Goal: Find specific page/section: Find specific page/section

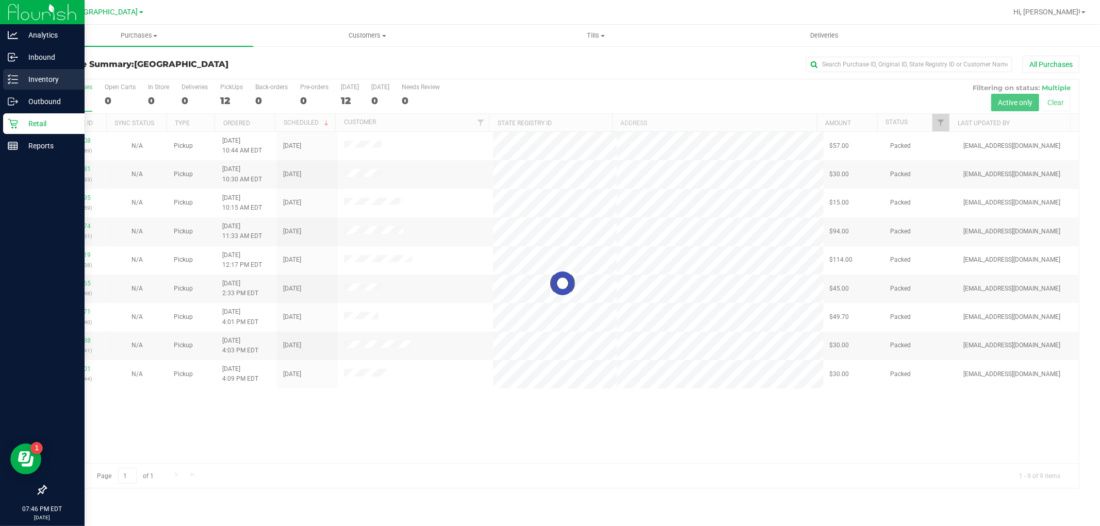
click at [19, 83] on p "Inventory" at bounding box center [49, 79] width 62 height 12
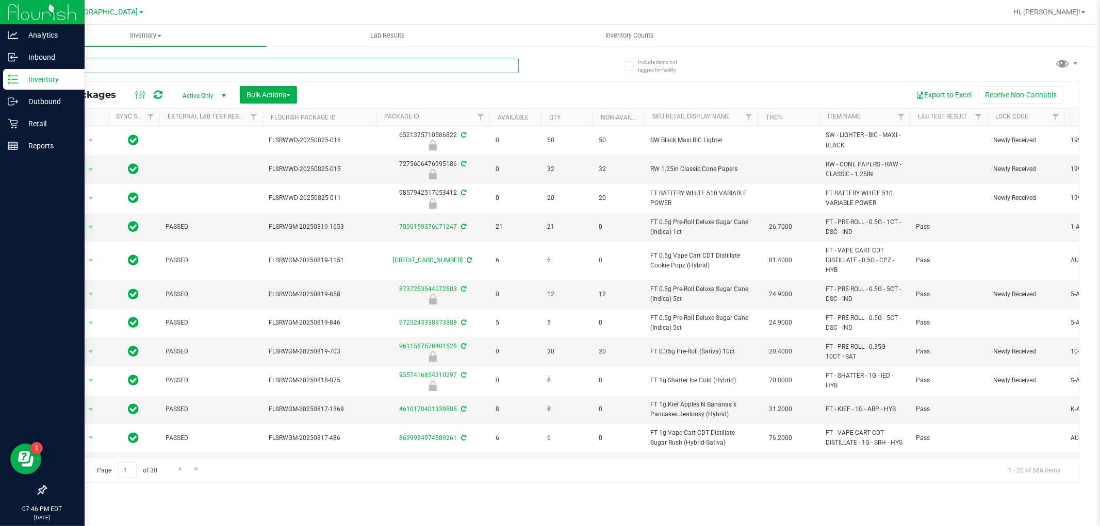
click at [383, 63] on input "text" at bounding box center [281, 65] width 473 height 15
type input "slh"
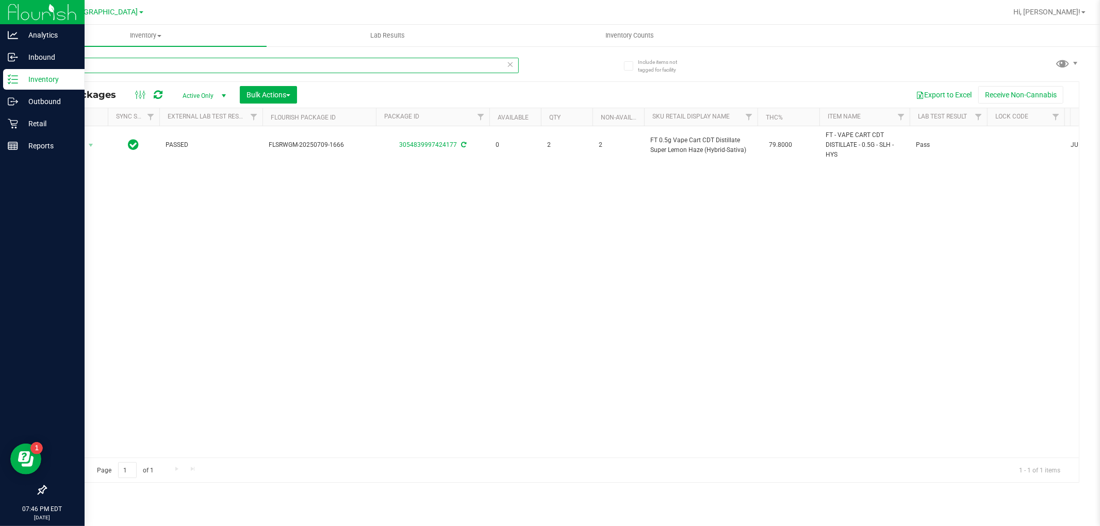
click at [392, 69] on input "slh" at bounding box center [281, 65] width 473 height 15
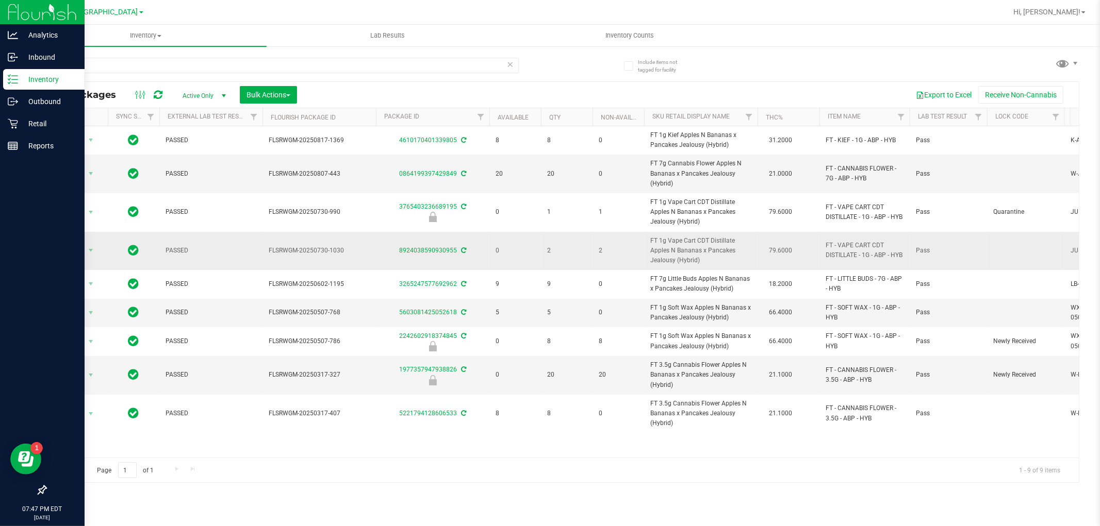
drag, startPoint x: 719, startPoint y: 267, endPoint x: 649, endPoint y: 241, distance: 74.7
click at [649, 241] on td "FT 1g Vape Cart CDT Distillate Apples N Bananas x Pancakes Jealousy (Hybrid)" at bounding box center [700, 251] width 113 height 39
copy span "FT 1g Vape Cart CDT Distillate Apples N Bananas x Pancakes Jealousy (Hybrid)"
click at [373, 65] on input "abp" at bounding box center [281, 65] width 473 height 15
click at [372, 64] on input "abp" at bounding box center [281, 65] width 473 height 15
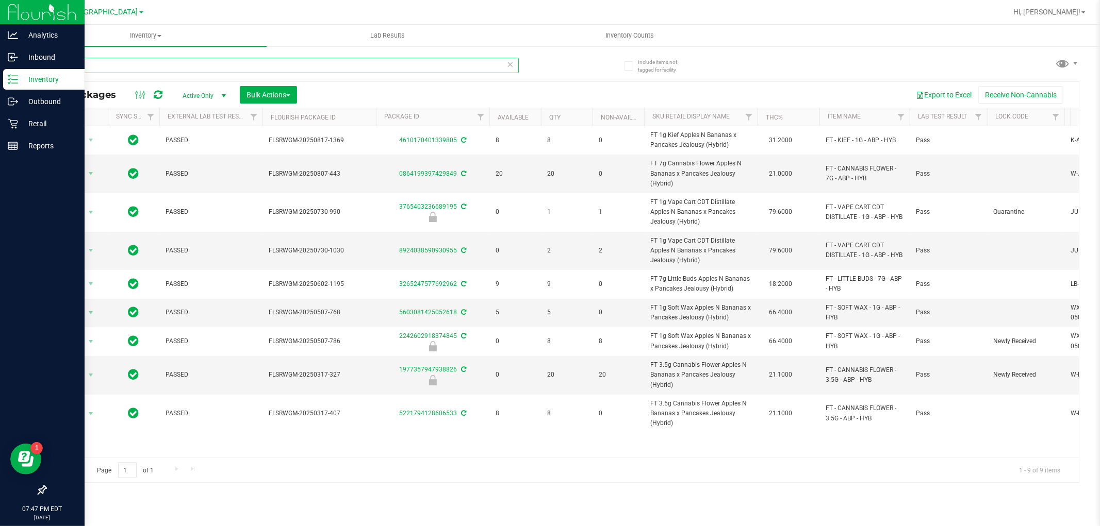
click at [371, 64] on input "abp" at bounding box center [281, 65] width 473 height 15
paste input "FT 1g Vape Cart CDT Distillate Apples N Bananas x Pancakes Jealousy (Hybrid)"
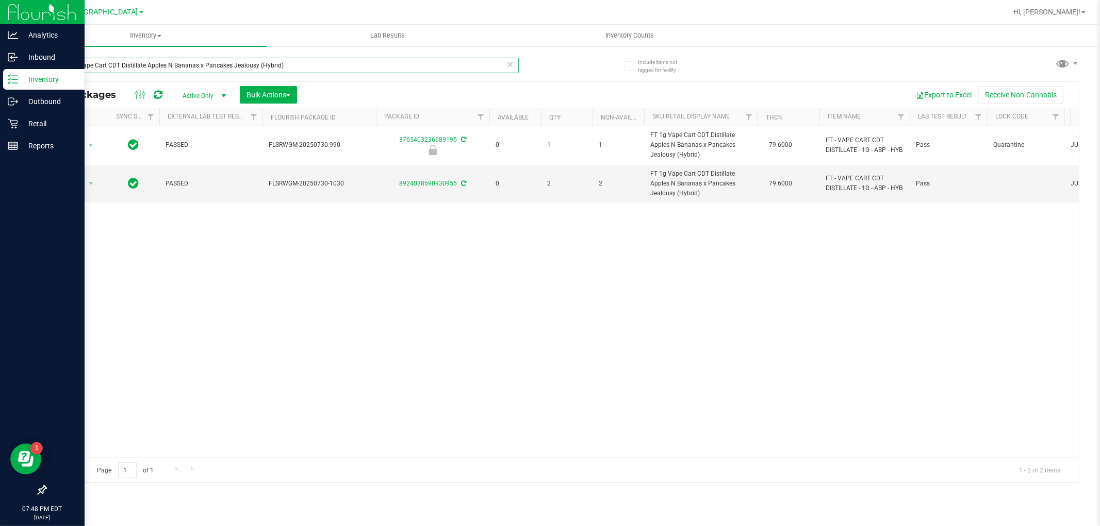
type input "FT 1g Vape Cart CDT Distillate Apples N Bananas x Pancakes Jealousy (Hybrid)"
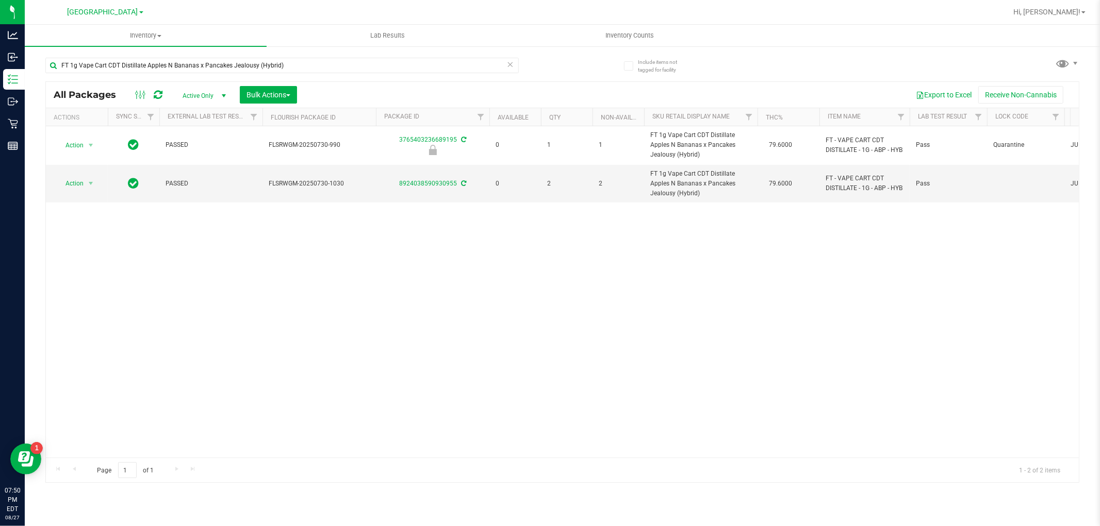
click at [514, 396] on div "Action Action Edit attributes Global inventory Locate package Package audit log…" at bounding box center [562, 291] width 1033 height 331
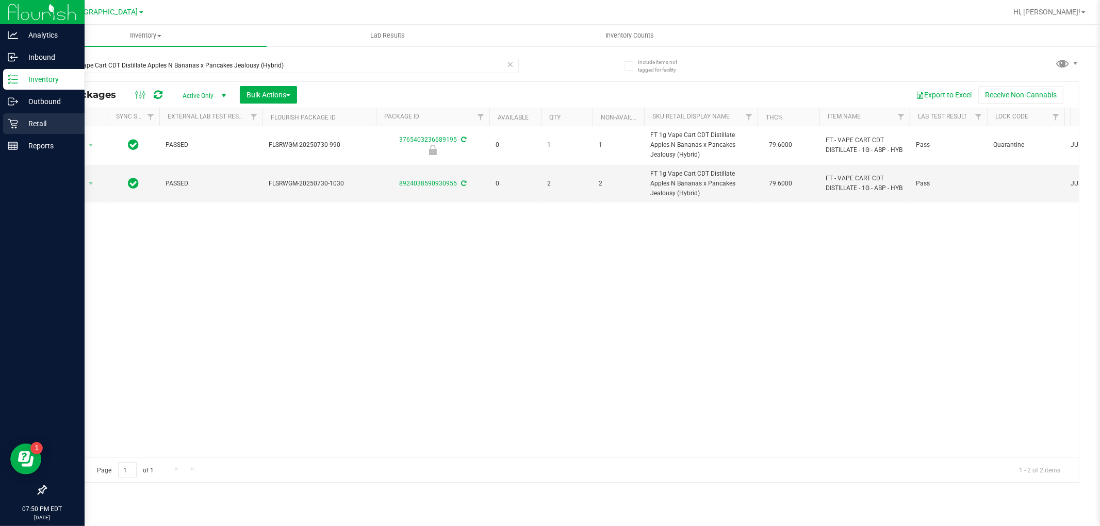
click at [16, 129] on div "Retail" at bounding box center [43, 123] width 81 height 21
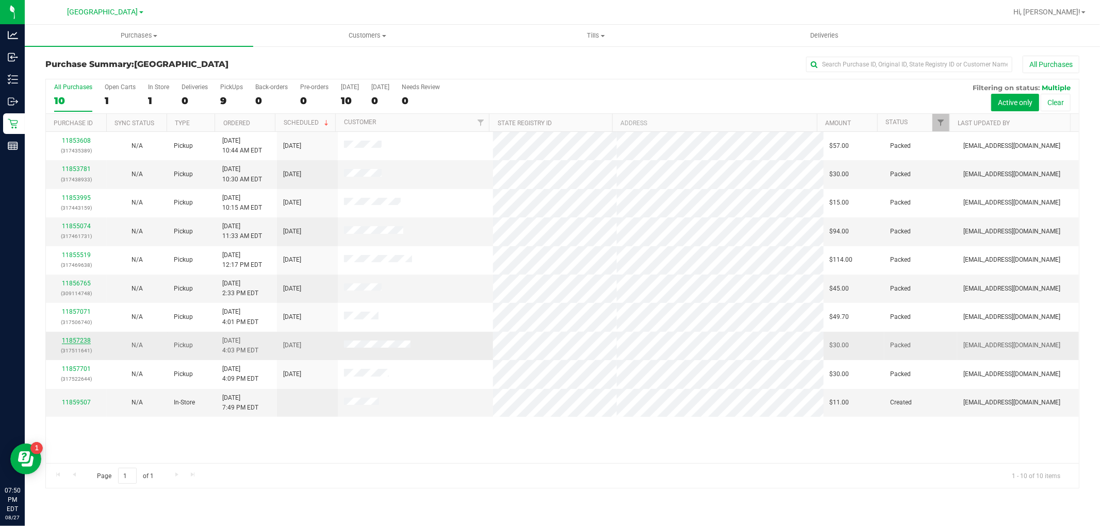
click at [77, 343] on link "11857238" at bounding box center [76, 340] width 29 height 7
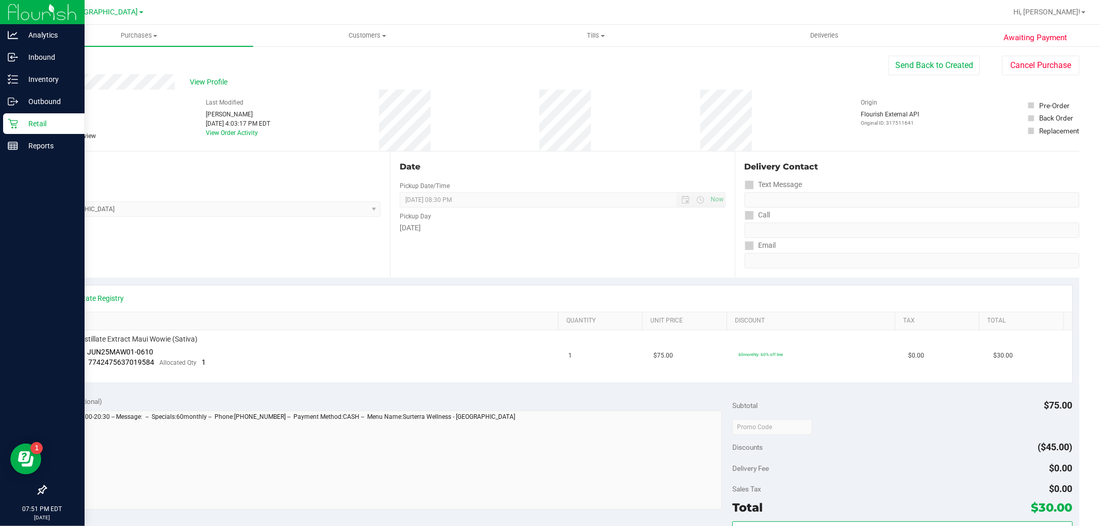
click at [12, 126] on icon at bounding box center [13, 124] width 10 height 10
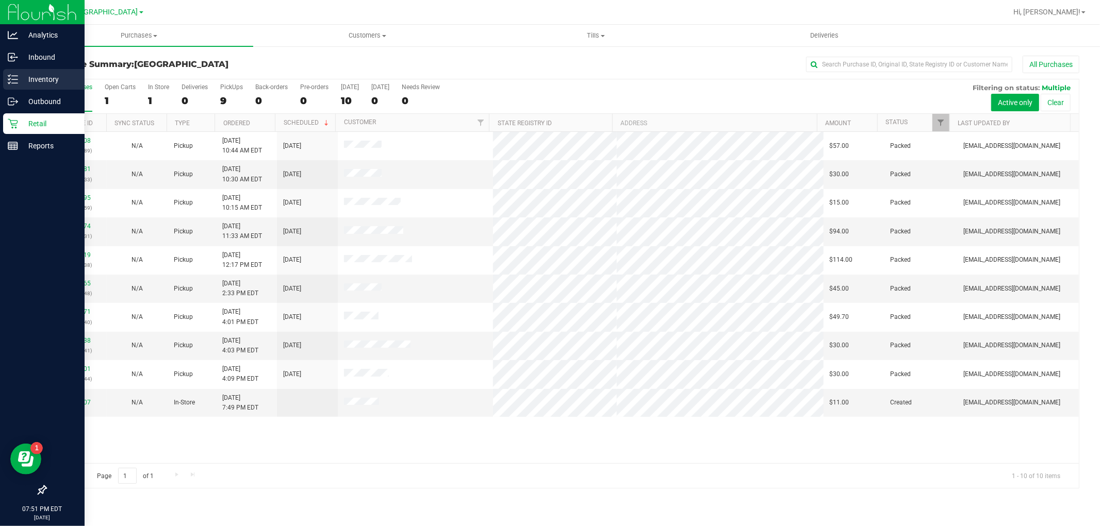
click at [16, 80] on icon at bounding box center [13, 79] width 10 height 10
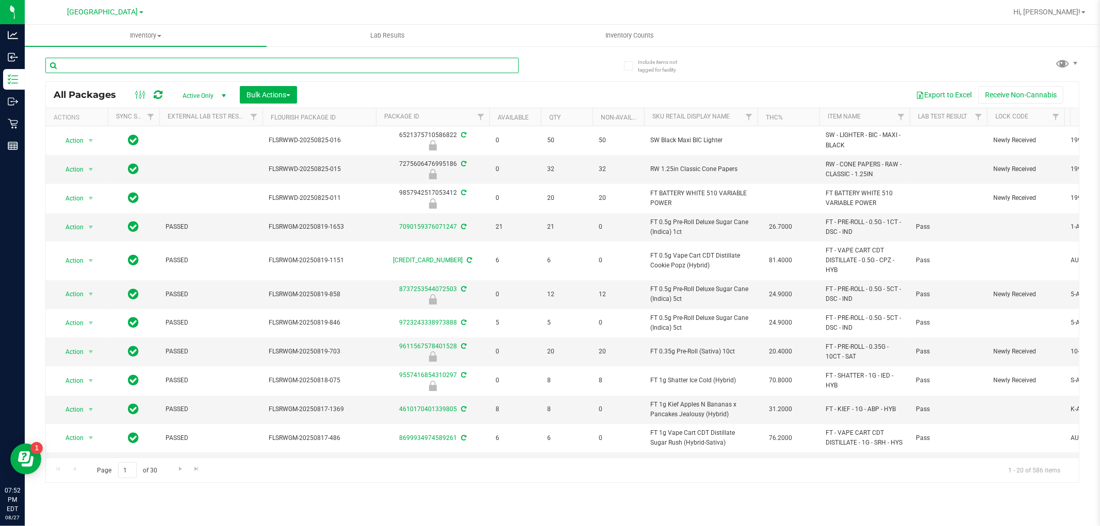
click at [136, 64] on input "text" at bounding box center [281, 65] width 473 height 15
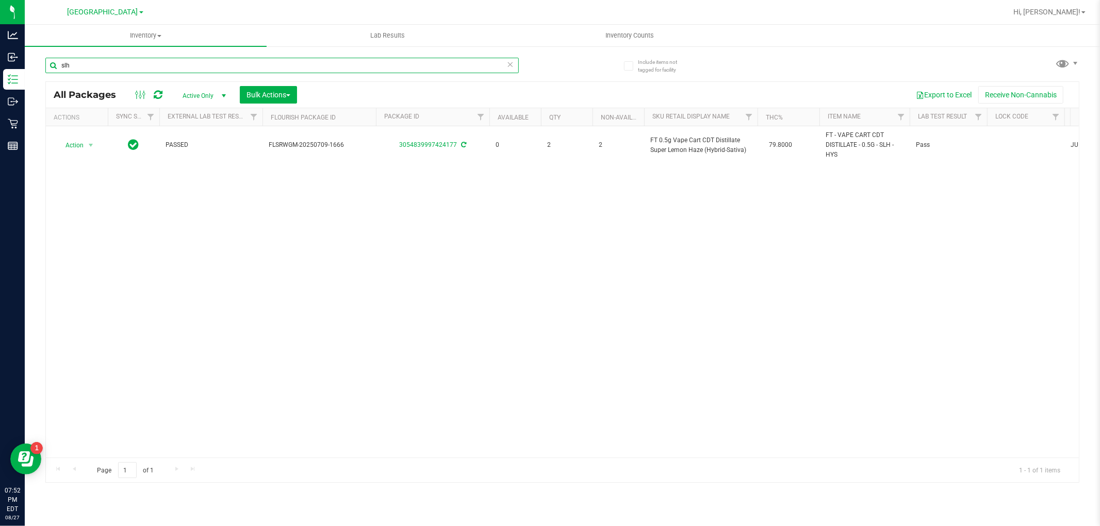
type input "slh"
click at [427, 280] on div "Action Action Adjust qty Create package Edit attributes Global inventory Locate…" at bounding box center [562, 291] width 1033 height 331
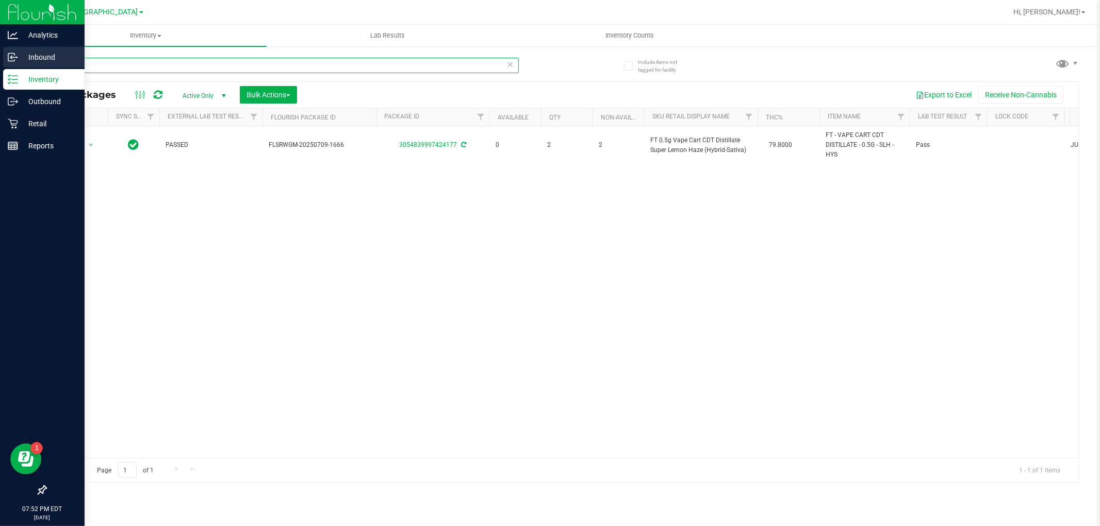
drag, startPoint x: 78, startPoint y: 64, endPoint x: 0, endPoint y: 60, distance: 78.5
click at [0, 60] on div "Analytics Inbound Inventory Outbound Retail Reports 07:52 PM EDT [DATE] 08/27 […" at bounding box center [550, 263] width 1100 height 526
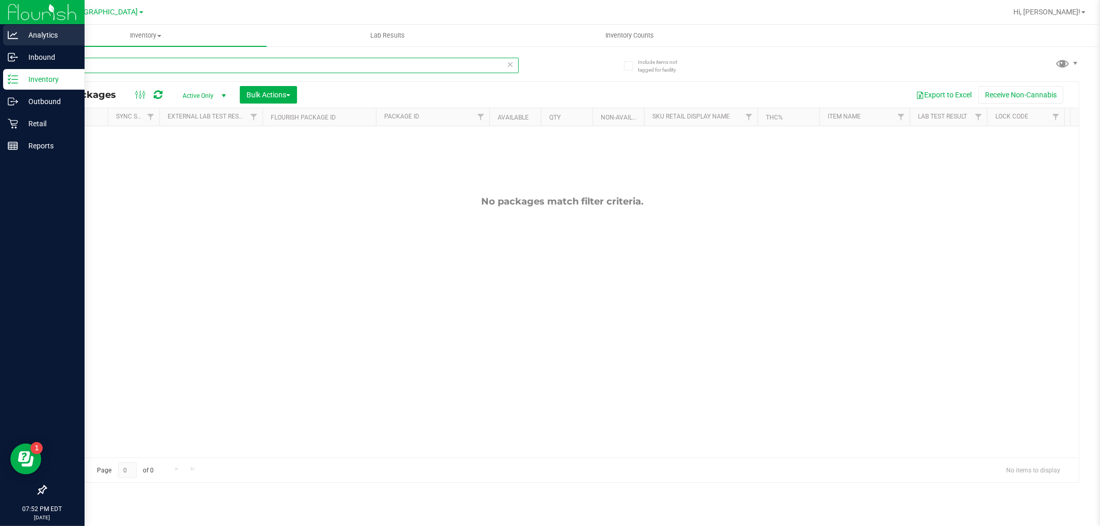
drag, startPoint x: 98, startPoint y: 65, endPoint x: 0, endPoint y: 44, distance: 100.2
click at [0, 52] on div "Analytics Inbound Inventory Outbound Retail Reports 07:52 PM EDT [DATE] 08/27 […" at bounding box center [550, 263] width 1100 height 526
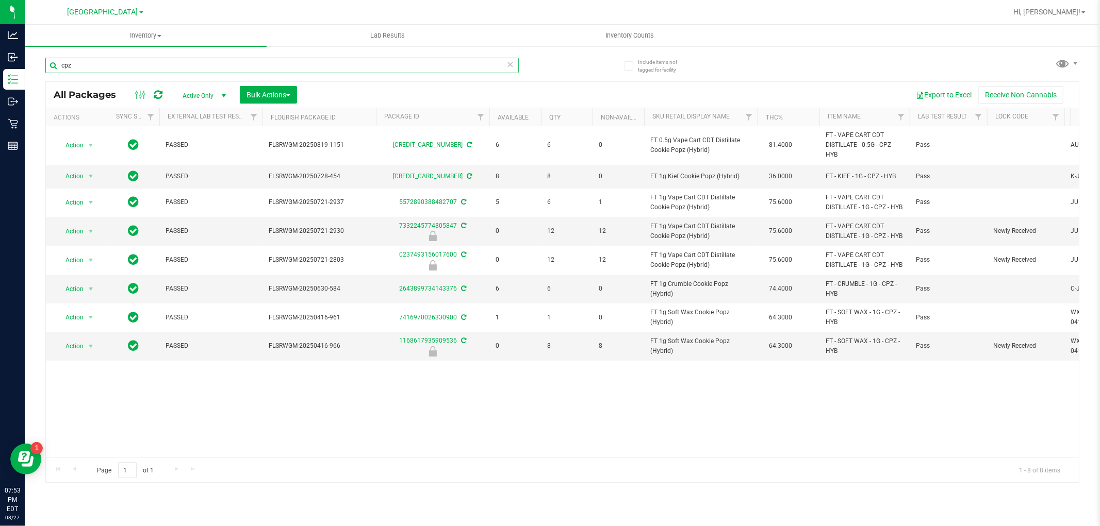
type input "cpz"
drag, startPoint x: 478, startPoint y: 424, endPoint x: 472, endPoint y: 422, distance: 6.7
click at [478, 424] on div "Action Action Adjust qty Create package Edit attributes Global inventory Locate…" at bounding box center [562, 291] width 1033 height 331
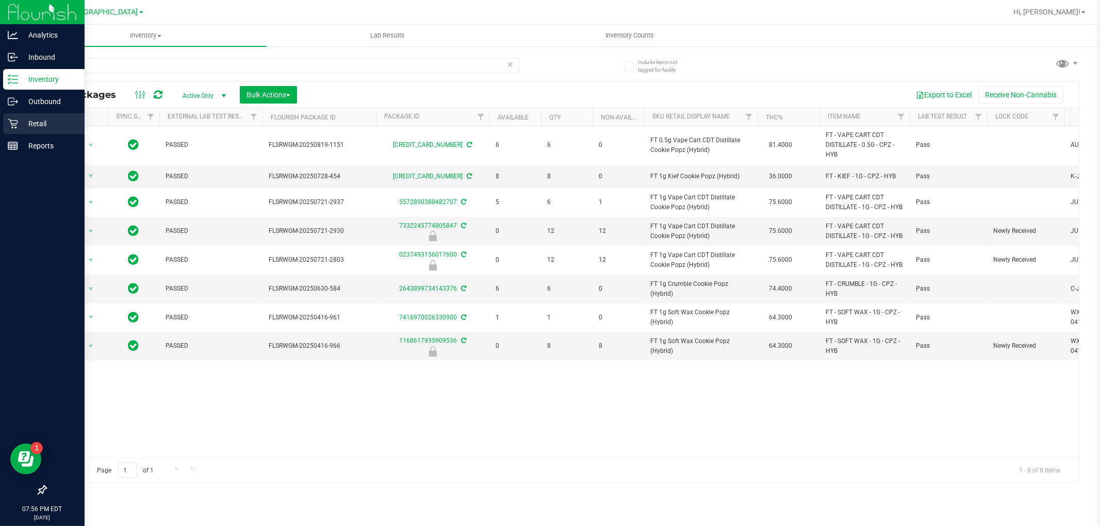
click at [19, 118] on p "Retail" at bounding box center [49, 124] width 62 height 12
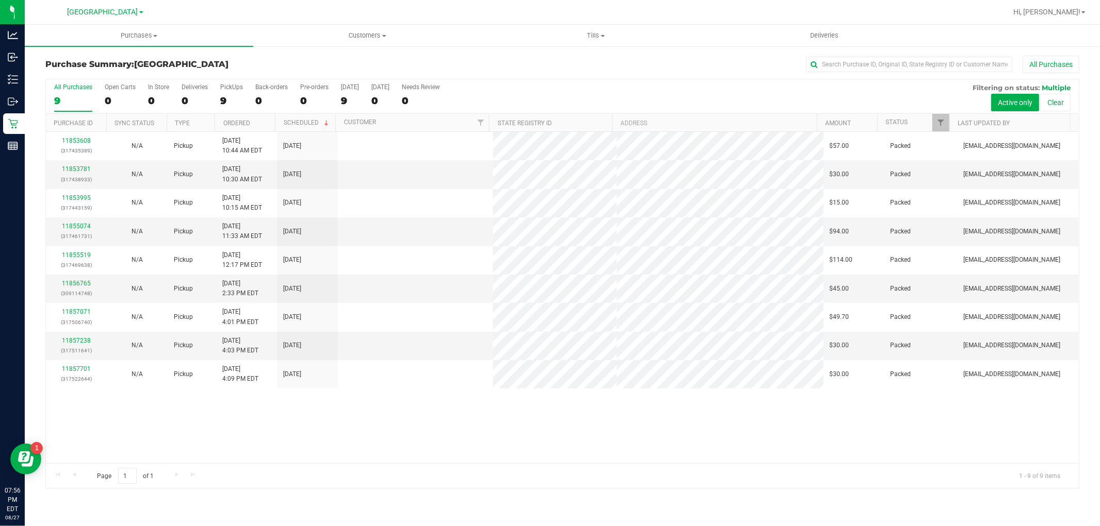
click at [409, 437] on div "11853608 (317435389) N/A Pickup [DATE] 10:44 AM EDT 8/27/2025 $57.00 Packed [EM…" at bounding box center [562, 297] width 1033 height 331
click at [363, 431] on div "11853608 (317435389) N/A Pickup [DATE] 10:44 AM EDT 8/27/2025 $57.00 Packed [EM…" at bounding box center [562, 297] width 1033 height 331
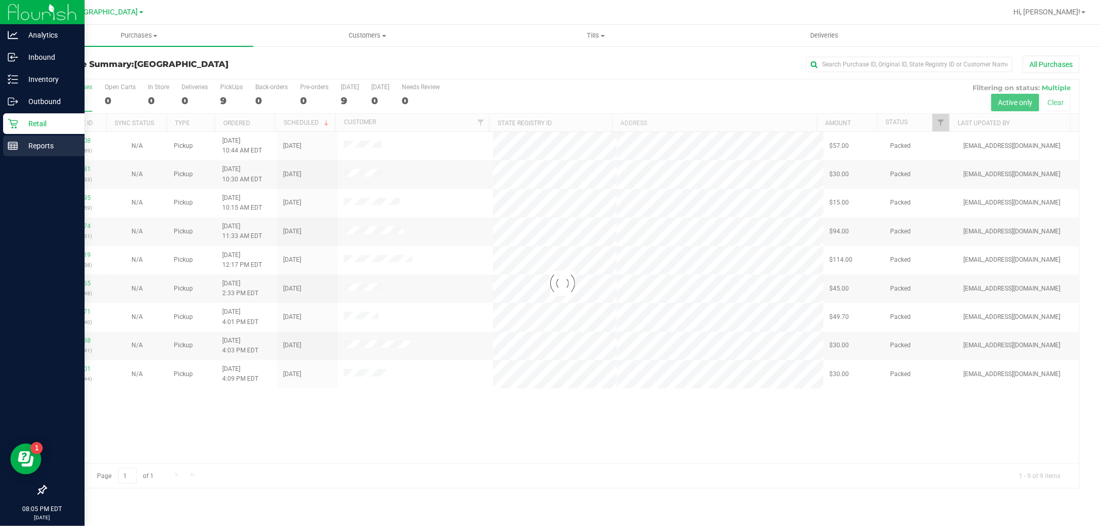
click at [24, 150] on p "Reports" at bounding box center [49, 146] width 62 height 12
click at [15, 147] on icon at bounding box center [13, 146] width 10 height 10
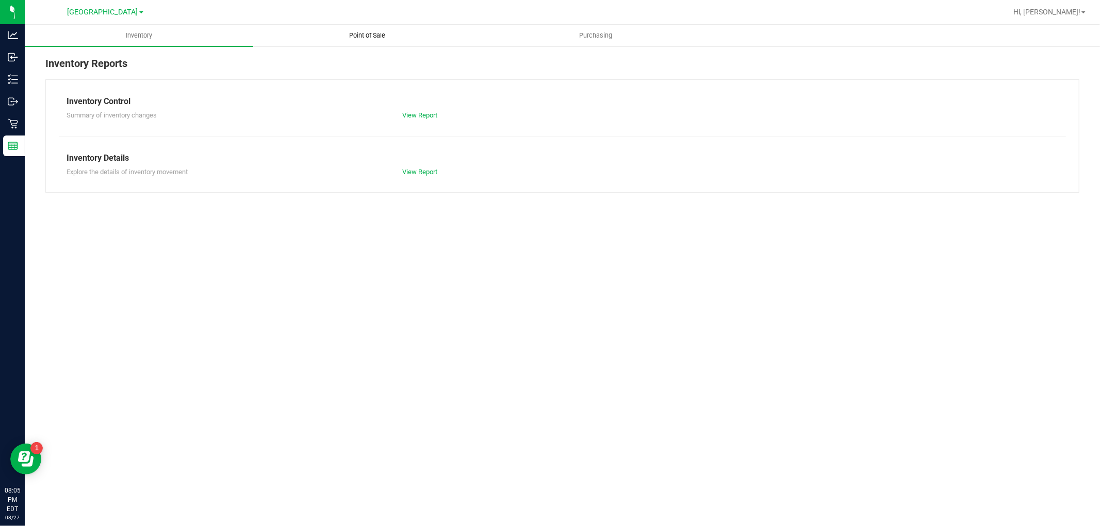
click at [375, 33] on span "Point of Sale" at bounding box center [368, 35] width 64 height 9
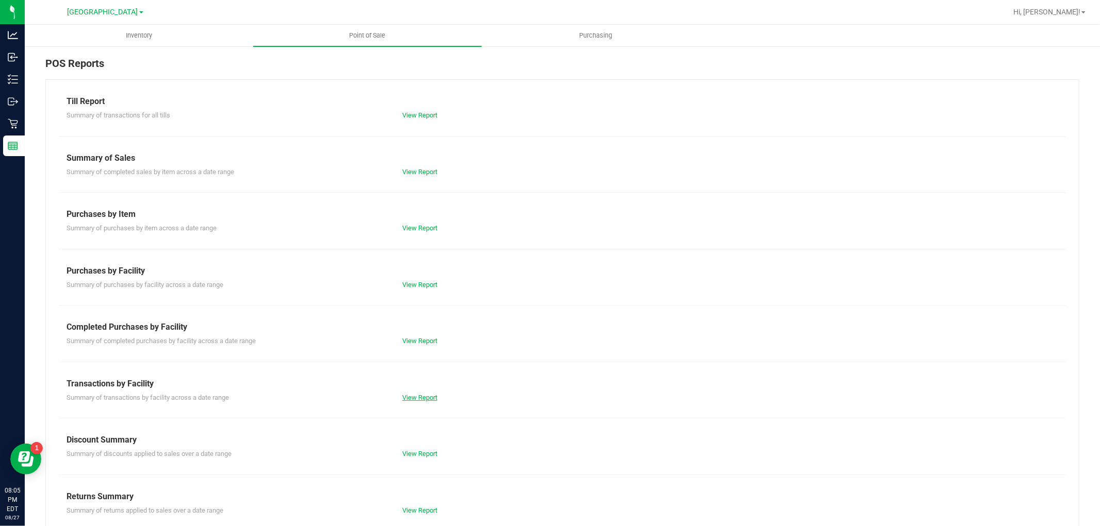
click at [425, 398] on link "View Report" at bounding box center [419, 398] width 35 height 8
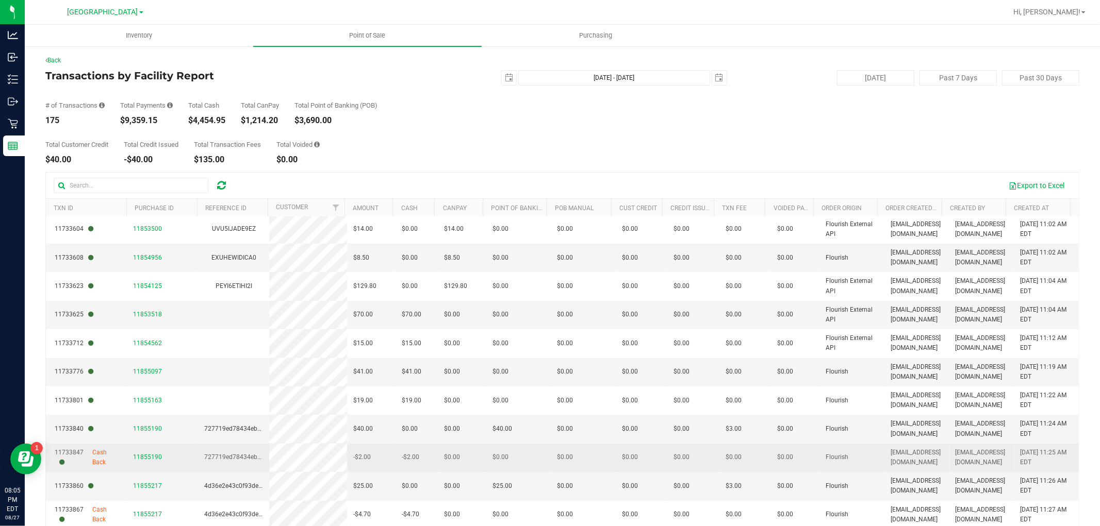
scroll to position [526, 0]
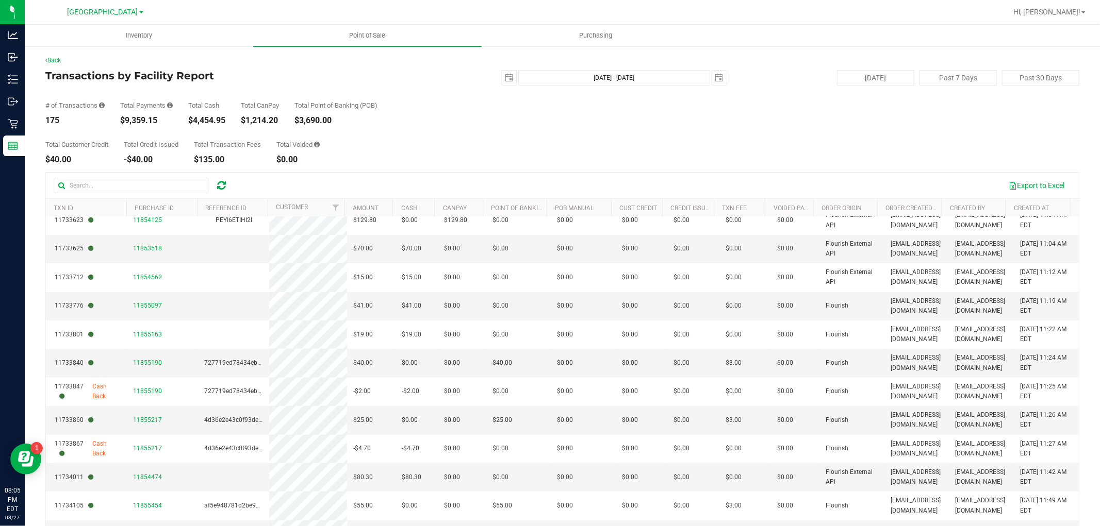
click at [466, 118] on div "# of Transactions 175 Total Payments $9,359.15 Total Cash $4,454.95 Total CanPa…" at bounding box center [562, 105] width 1034 height 39
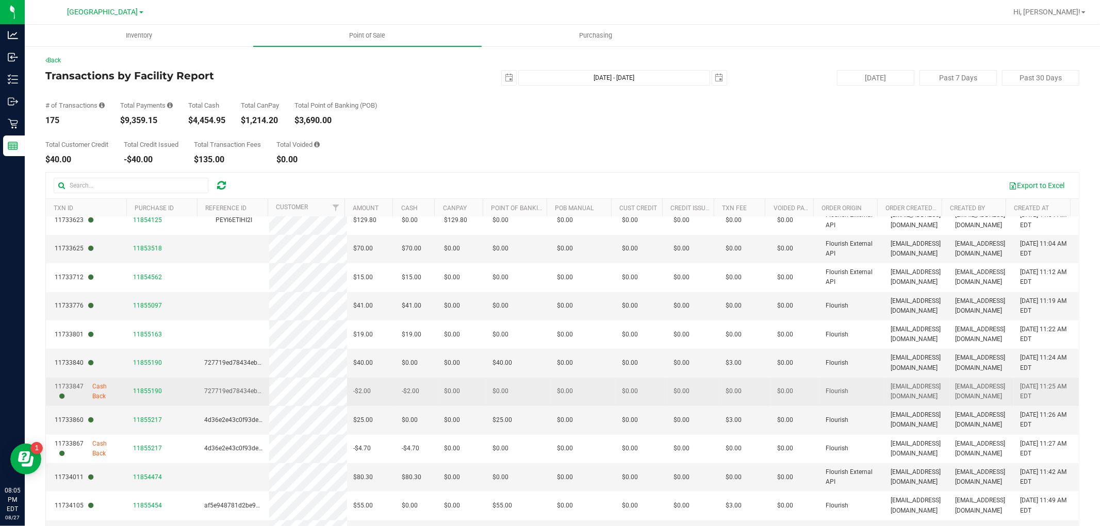
scroll to position [58, 0]
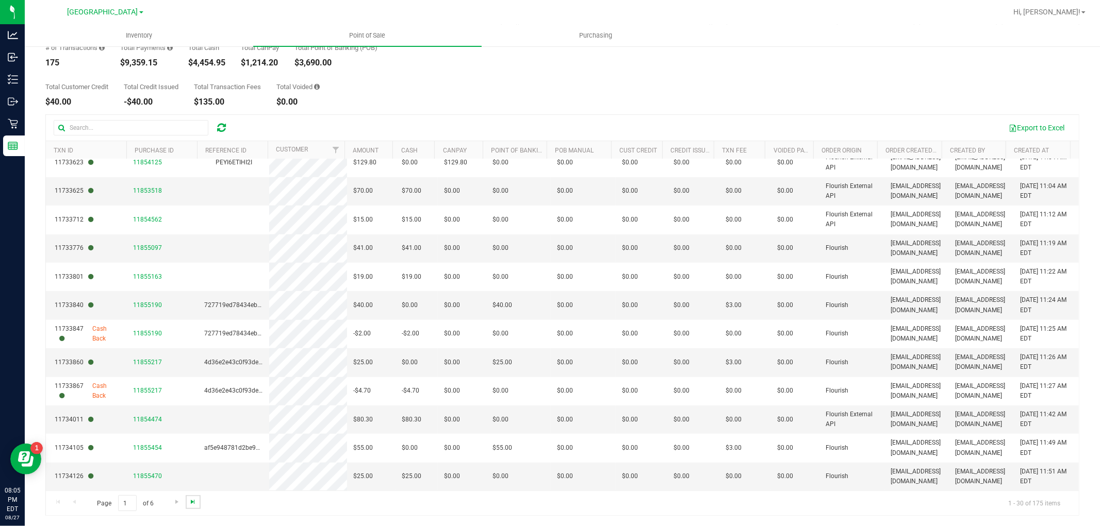
click at [193, 504] on span "Go to the last page" at bounding box center [193, 502] width 8 height 8
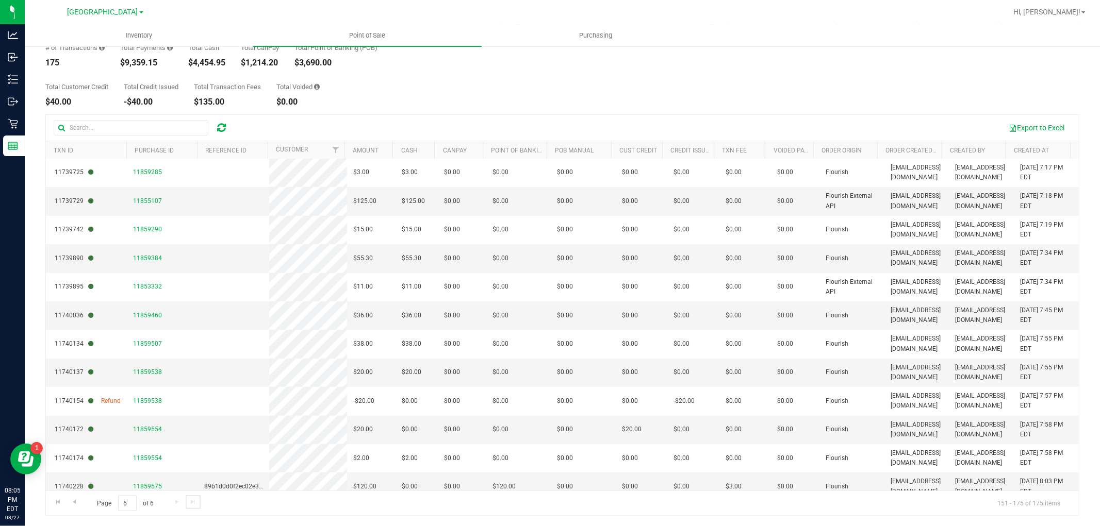
scroll to position [383, 0]
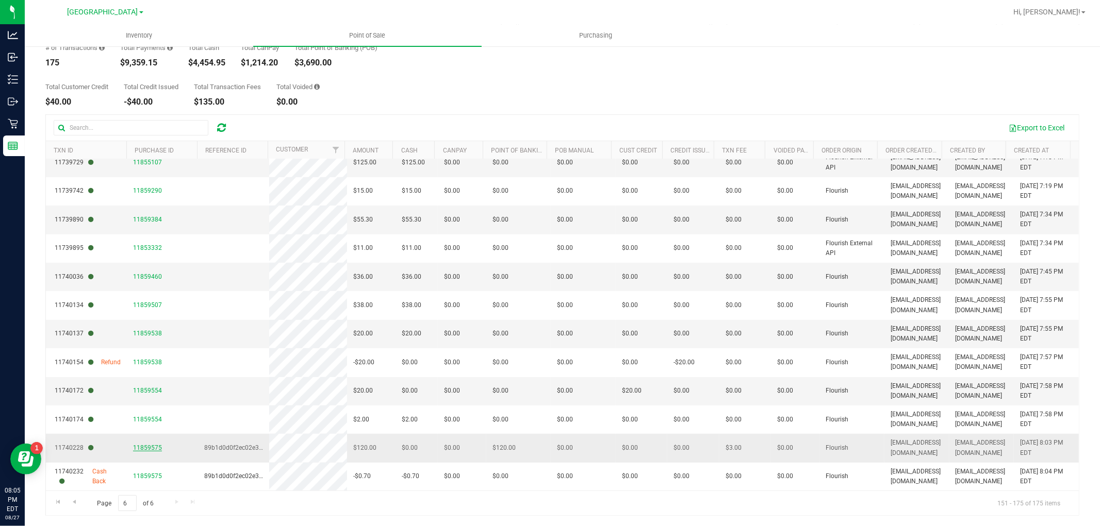
click at [152, 448] on span "11859575" at bounding box center [147, 447] width 29 height 7
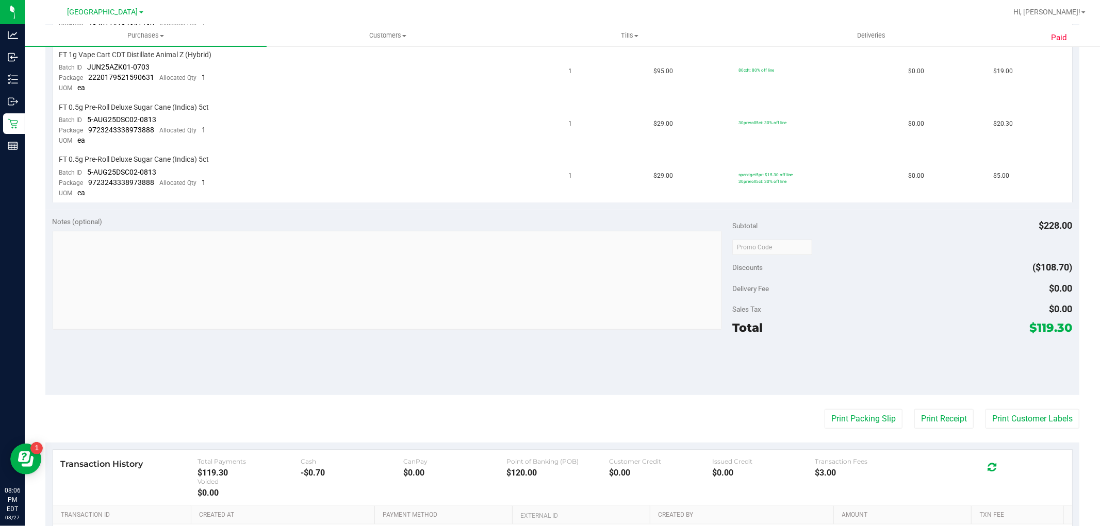
scroll to position [586, 0]
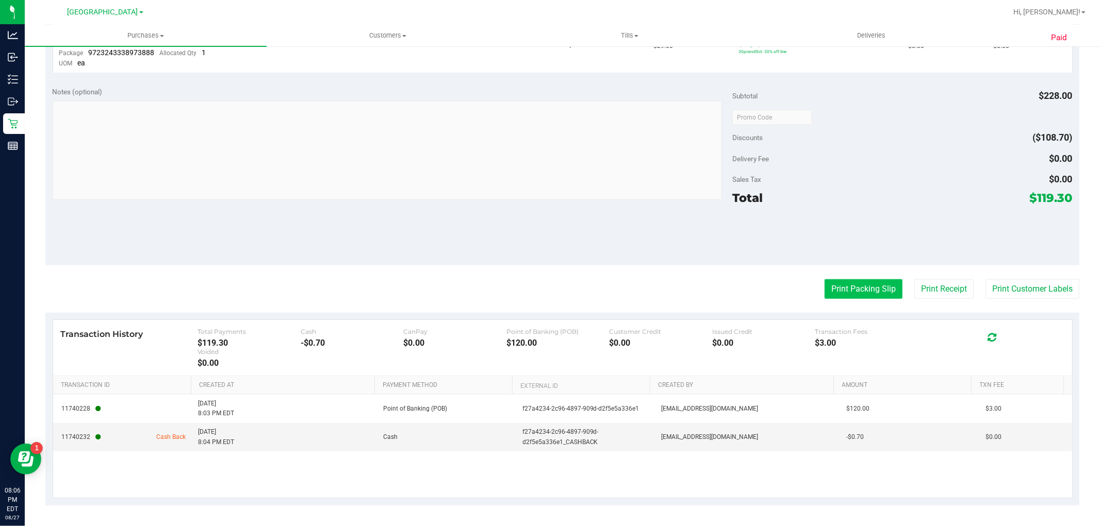
click at [843, 290] on button "Print Packing Slip" at bounding box center [863, 289] width 78 height 20
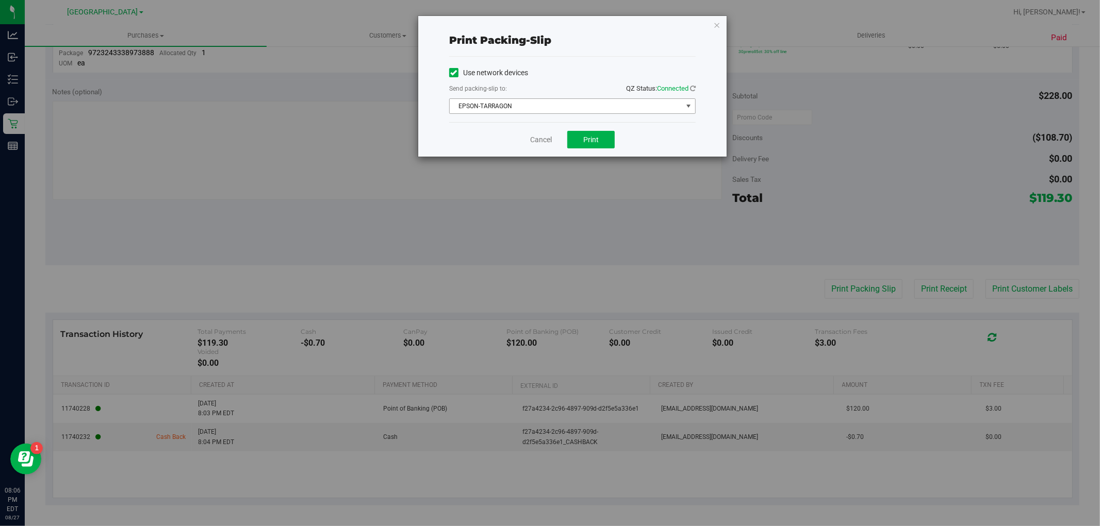
click at [576, 107] on span "EPSON-TARRAGON" at bounding box center [566, 106] width 232 height 14
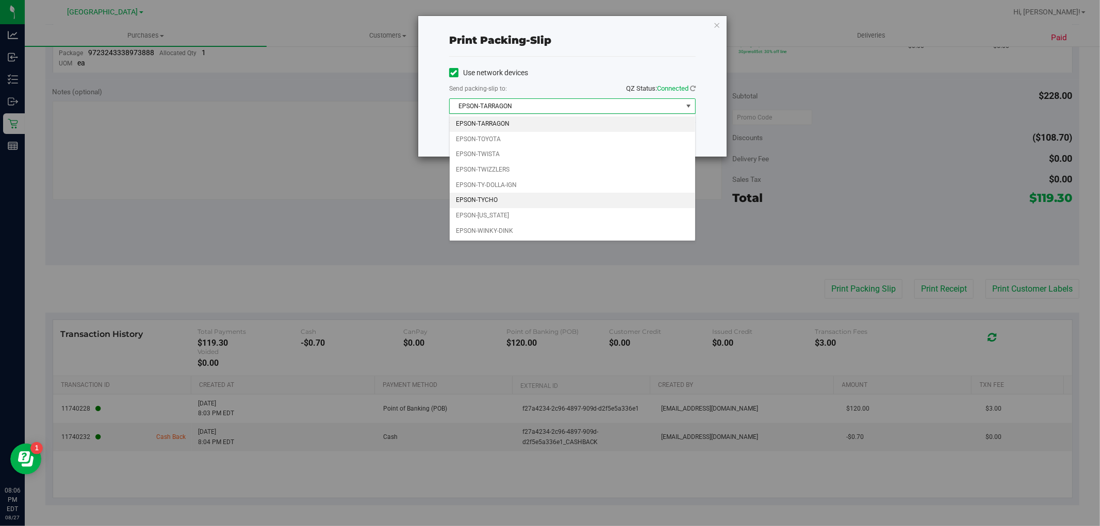
click at [483, 202] on li "EPSON-TYCHO" at bounding box center [572, 200] width 245 height 15
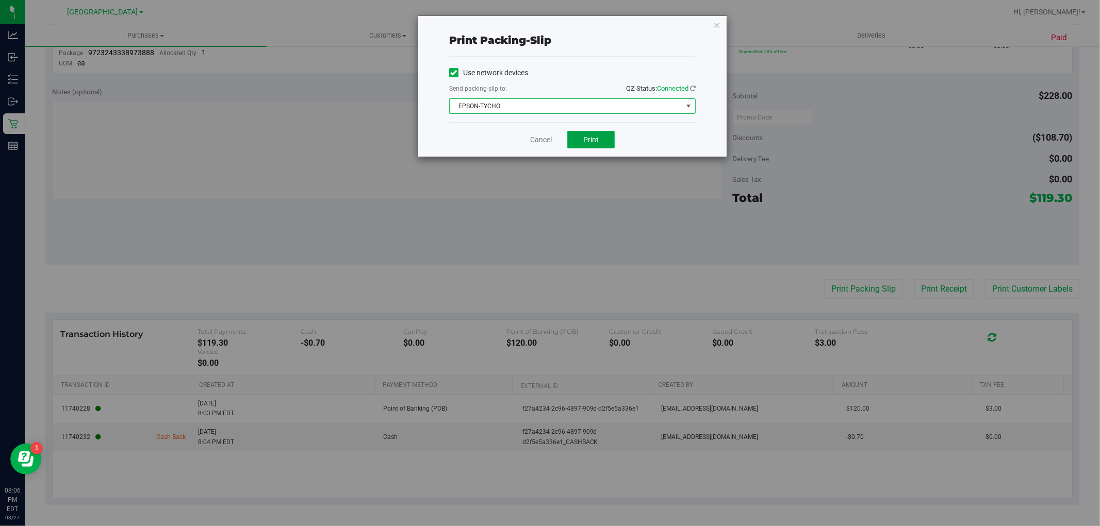
click at [592, 138] on span "Print" at bounding box center [590, 140] width 15 height 8
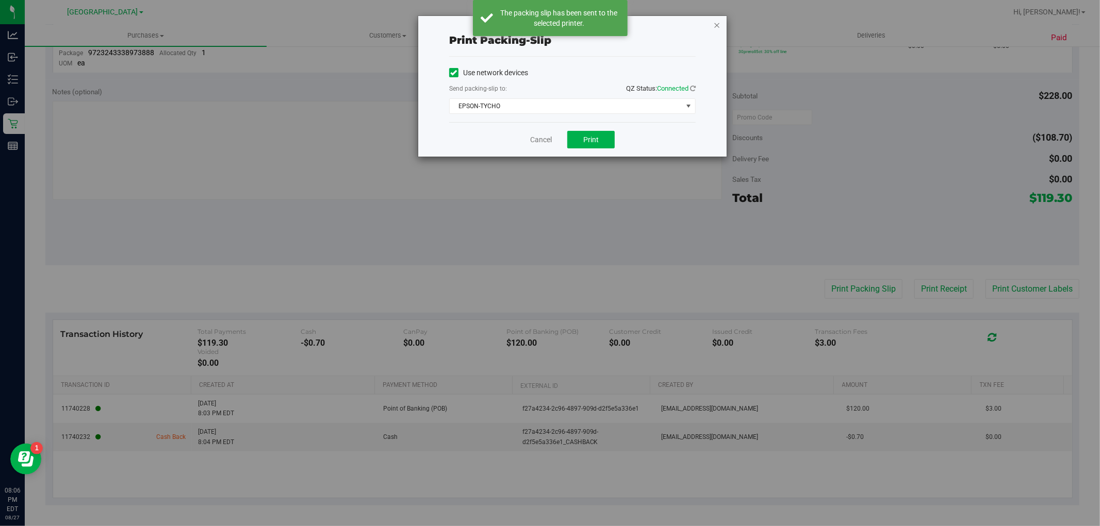
click at [716, 25] on icon "button" at bounding box center [716, 25] width 7 height 12
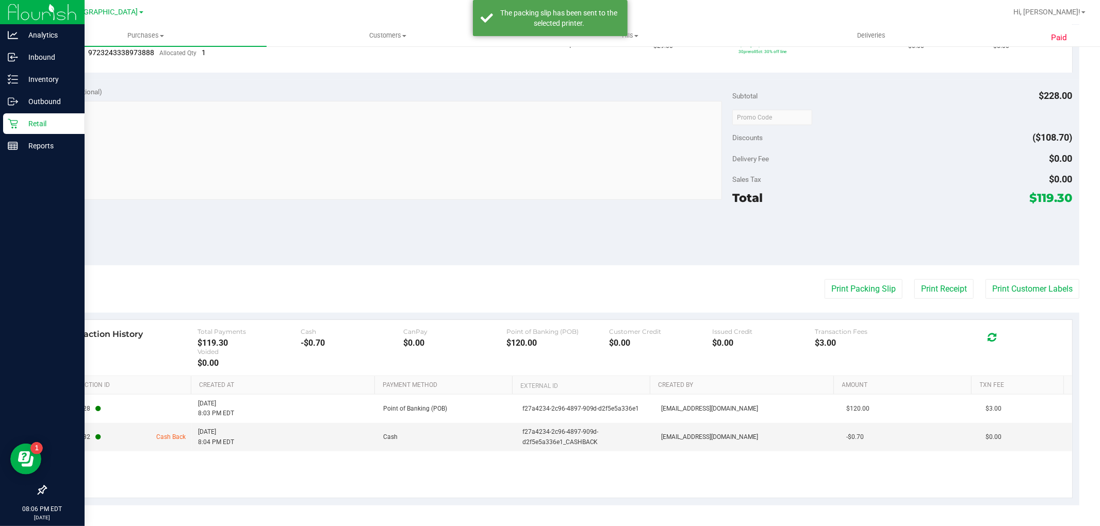
click at [10, 126] on icon at bounding box center [13, 124] width 10 height 10
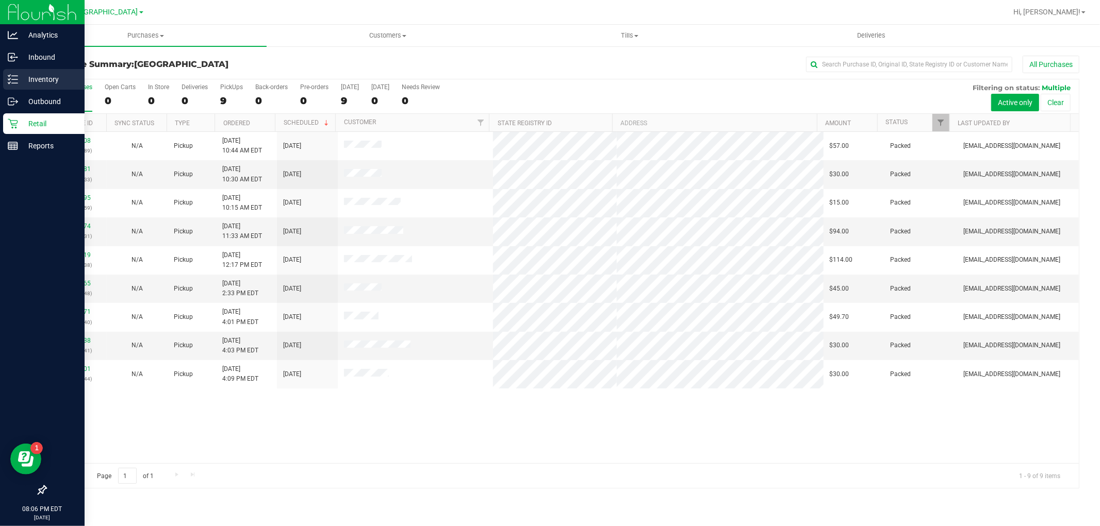
click at [40, 72] on div "Inventory" at bounding box center [43, 79] width 81 height 21
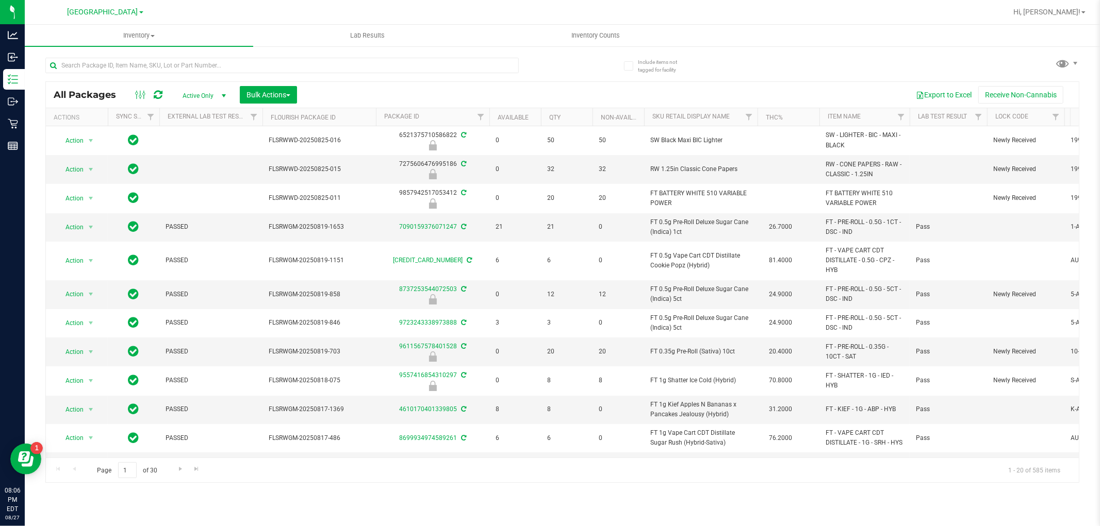
click at [209, 51] on div at bounding box center [303, 64] width 517 height 33
click at [204, 57] on div at bounding box center [303, 64] width 517 height 33
click at [202, 64] on input "text" at bounding box center [281, 65] width 473 height 15
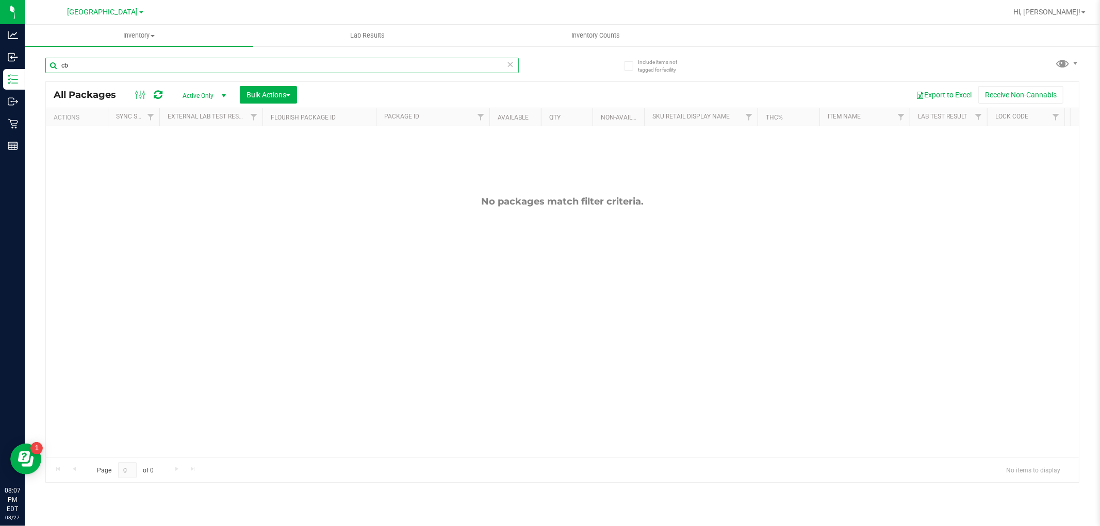
type input "c"
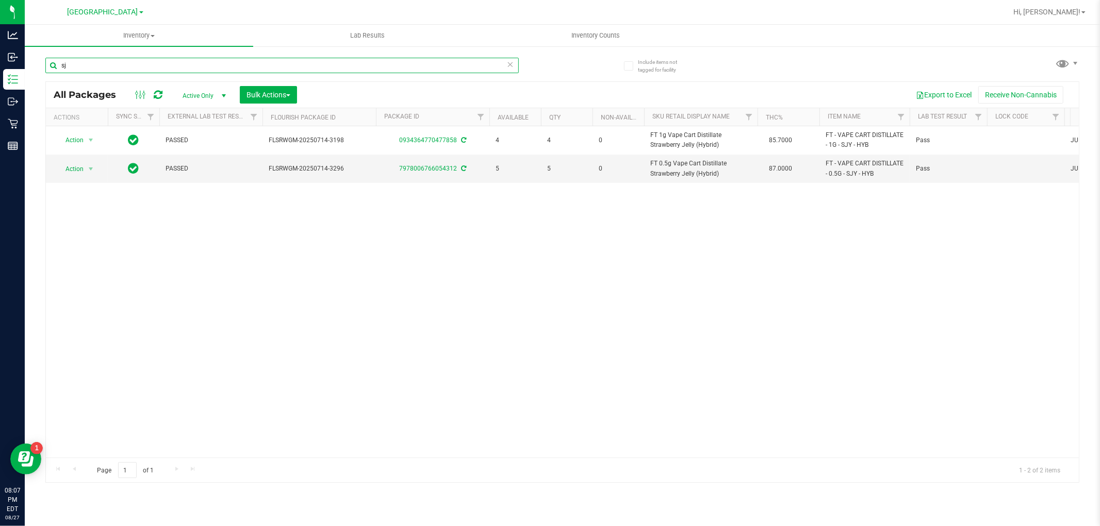
type input "s"
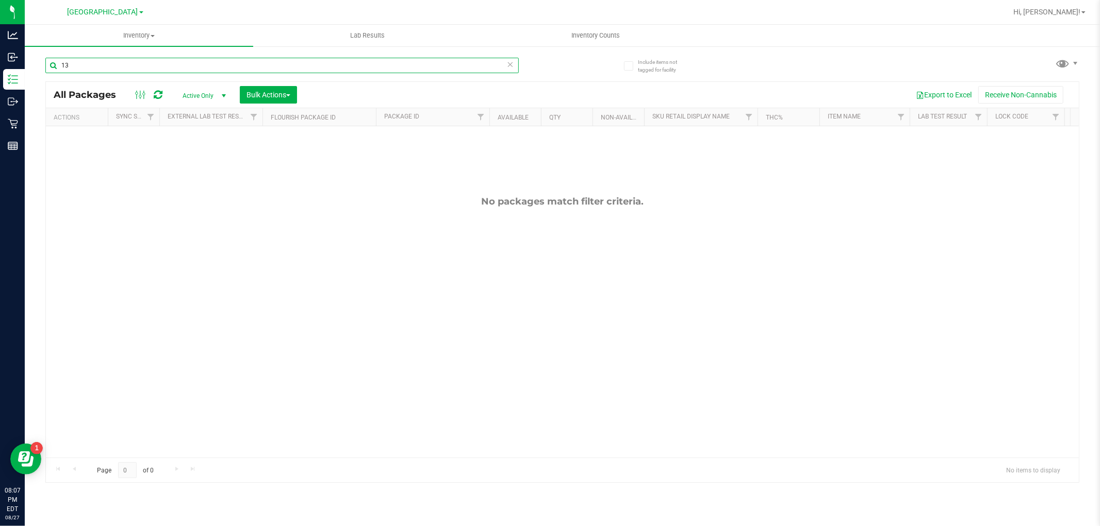
type input "1"
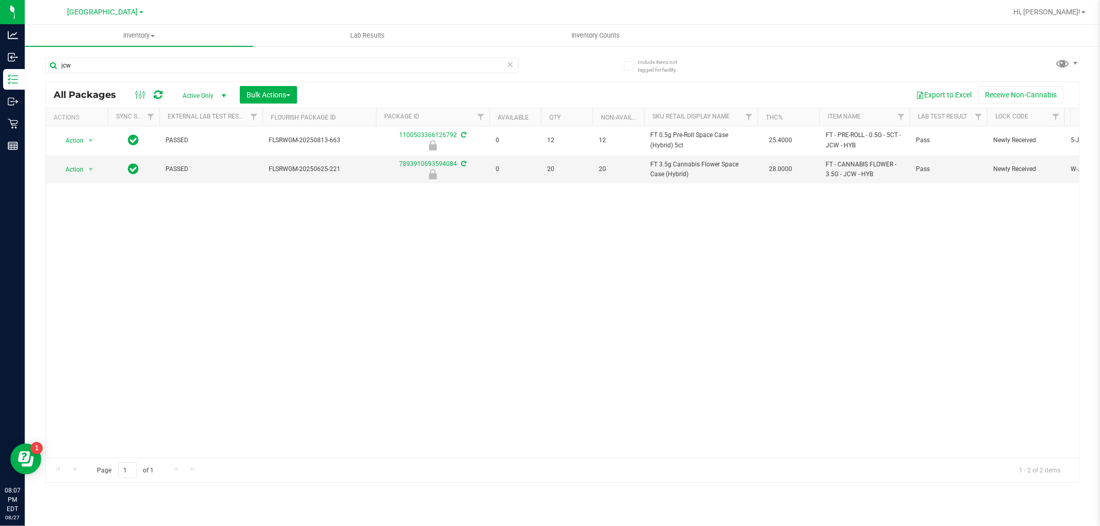
click at [646, 302] on div "Action Action Edit attributes Global inventory Locate package Package audit log…" at bounding box center [562, 291] width 1033 height 331
click at [685, 310] on div "Action Action Edit attributes Global inventory Locate package Package audit log…" at bounding box center [562, 291] width 1033 height 331
click at [629, 326] on div "Action Action Edit attributes Global inventory Locate package Package audit log…" at bounding box center [562, 291] width 1033 height 331
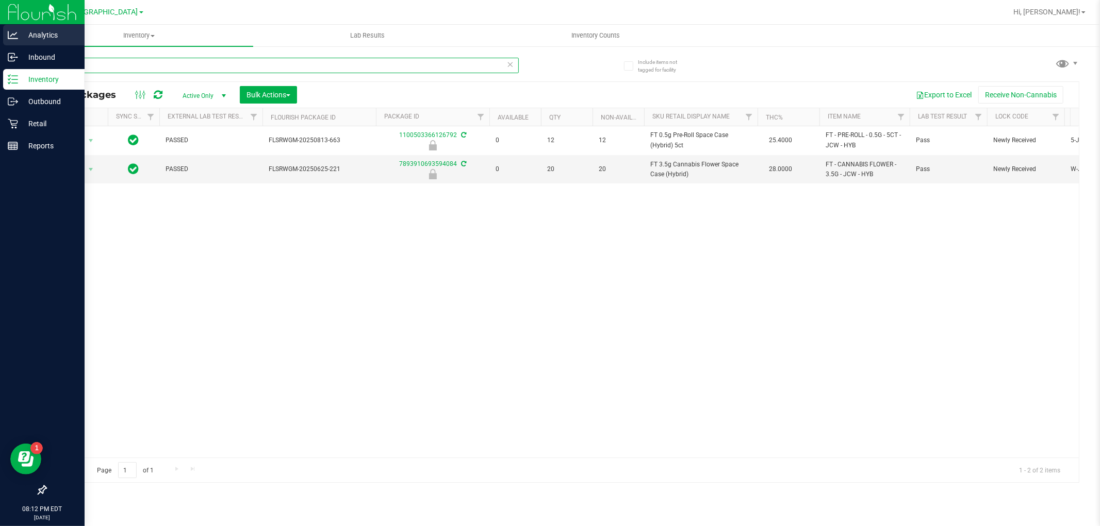
drag, startPoint x: 42, startPoint y: 59, endPoint x: 0, endPoint y: 42, distance: 45.3
click at [0, 48] on div "Analytics Inbound Inventory Outbound Retail Reports 08:12 PM EDT [DATE] 08/27 […" at bounding box center [550, 263] width 1100 height 526
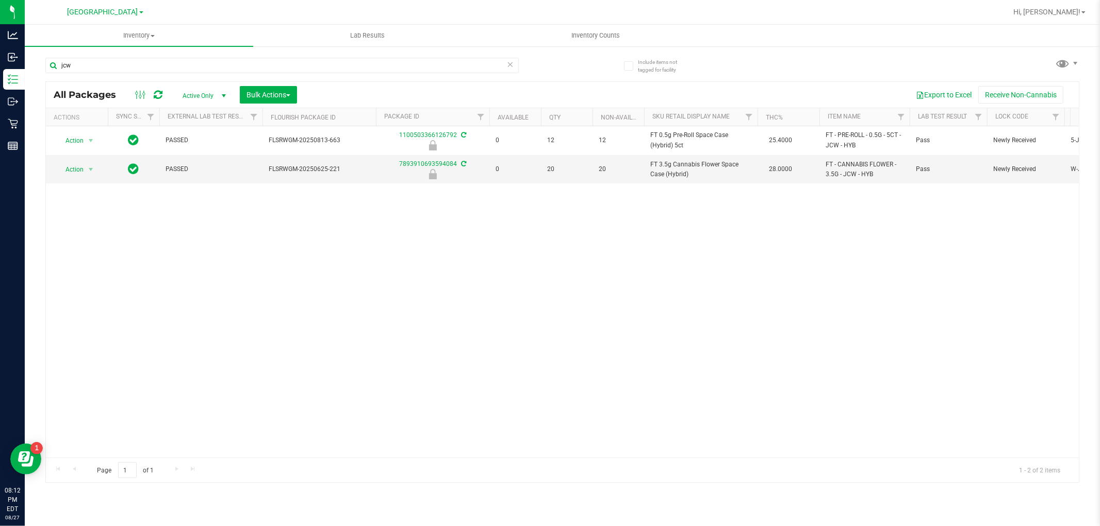
click at [508, 285] on div "Action Action Edit attributes Global inventory Locate package Package audit log…" at bounding box center [562, 291] width 1033 height 331
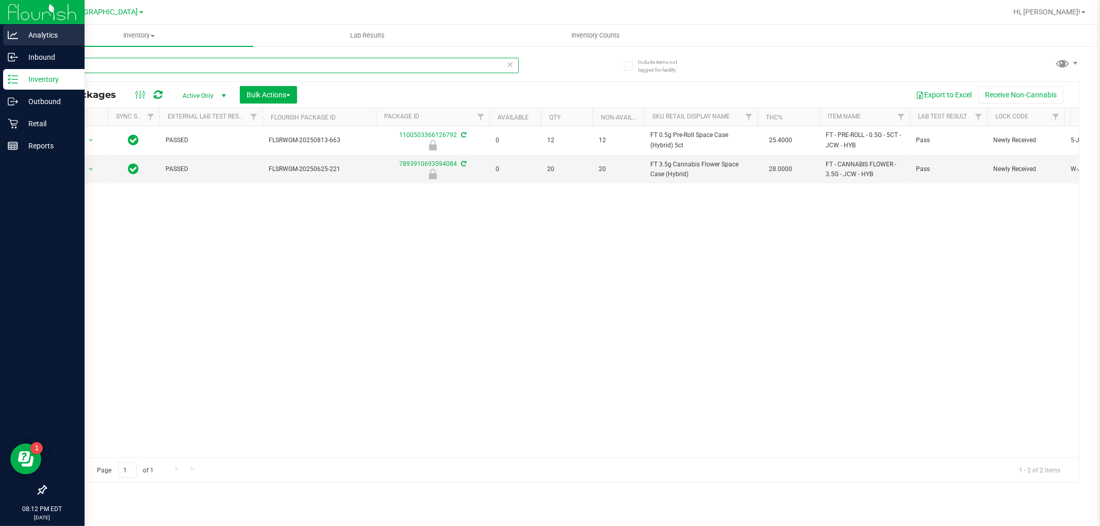
drag, startPoint x: 125, startPoint y: 62, endPoint x: 0, endPoint y: 45, distance: 125.9
click at [5, 57] on div "Analytics Inbound Inventory Outbound Retail Reports 08:12 PM EDT [DATE] 08/27 […" at bounding box center [550, 263] width 1100 height 526
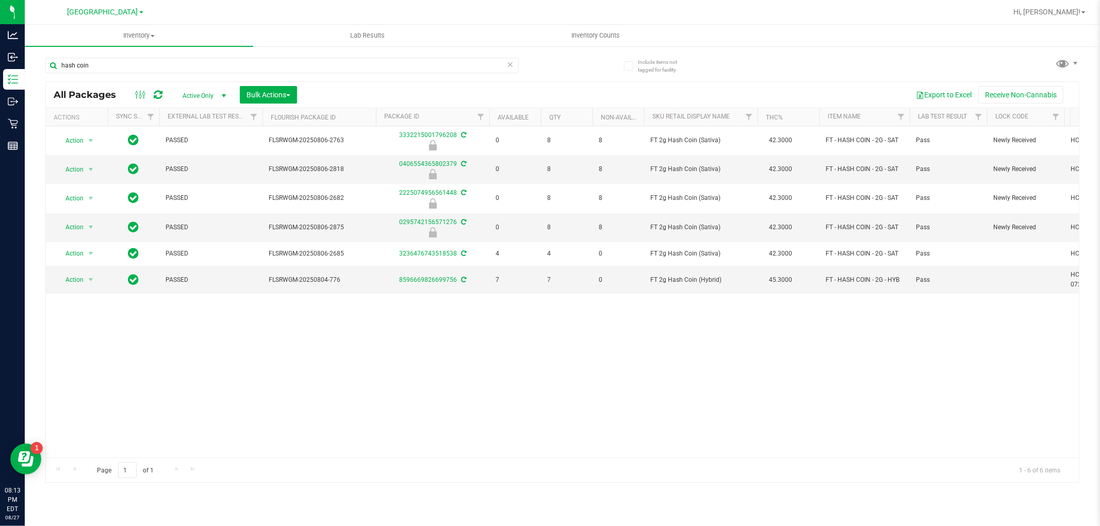
click at [481, 358] on div "Action Action Edit attributes Global inventory Locate package Package audit log…" at bounding box center [562, 291] width 1033 height 331
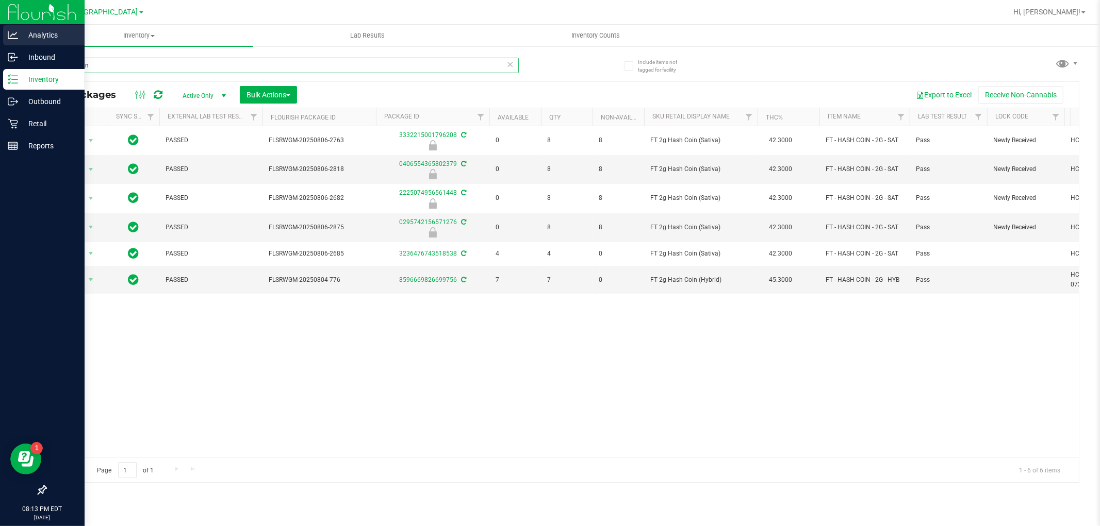
drag, startPoint x: 95, startPoint y: 65, endPoint x: 0, endPoint y: 26, distance: 102.4
click at [0, 26] on div "Analytics Inbound Inventory Outbound Retail Reports 08:13 PM EDT [DATE] 08/27 […" at bounding box center [550, 263] width 1100 height 526
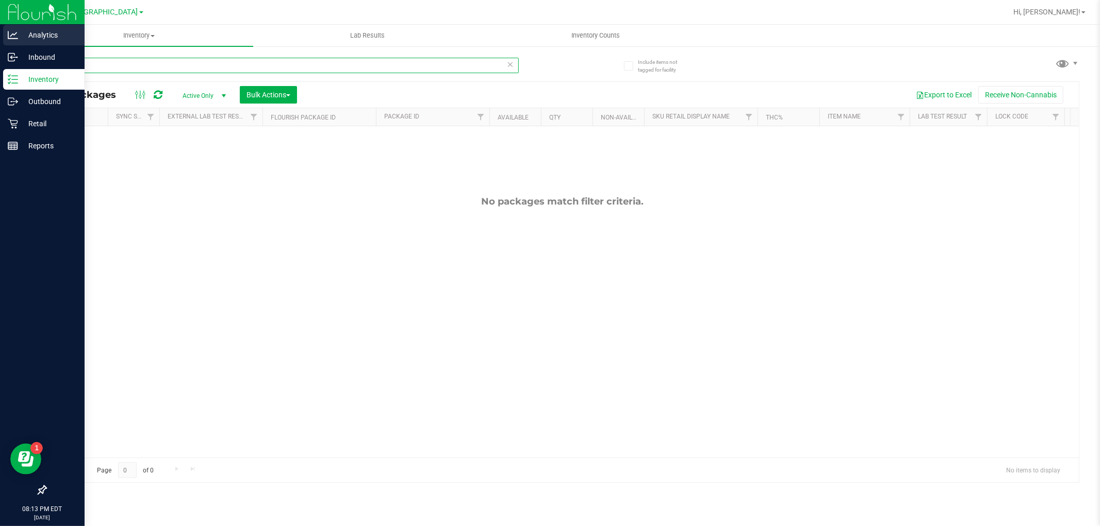
type input "7"
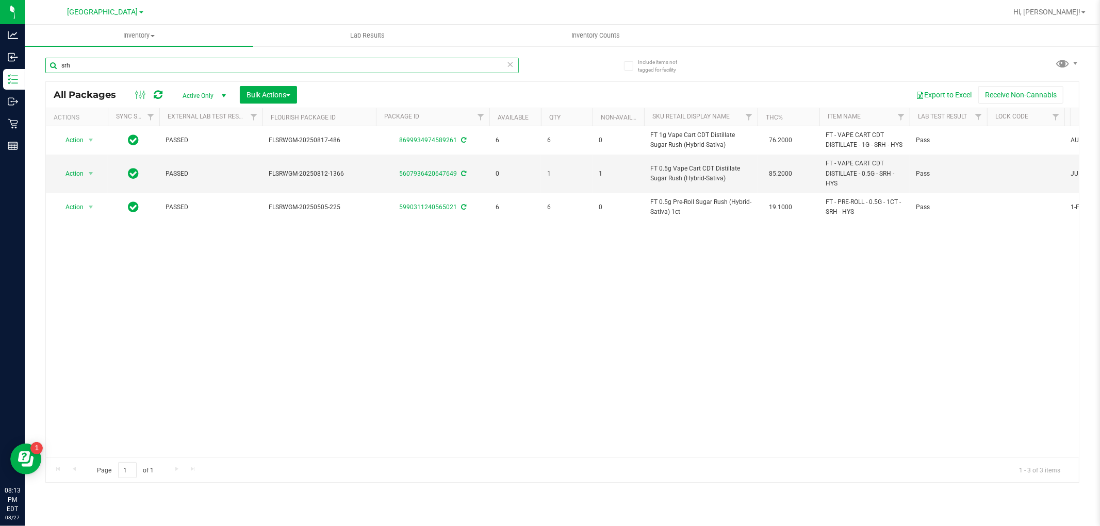
drag, startPoint x: 93, startPoint y: 66, endPoint x: 56, endPoint y: 55, distance: 39.2
click at [56, 55] on div "srh" at bounding box center [303, 64] width 517 height 33
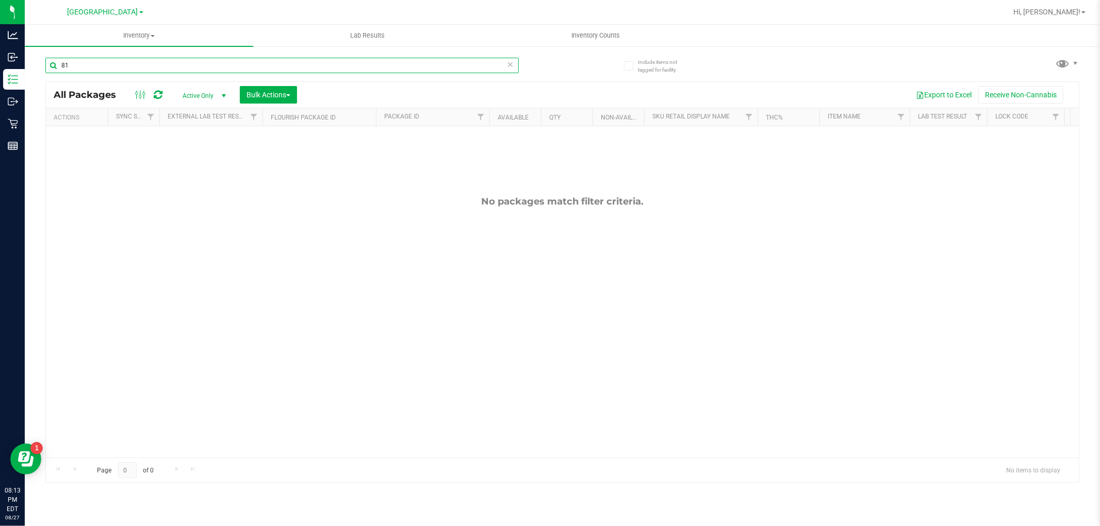
type input "8"
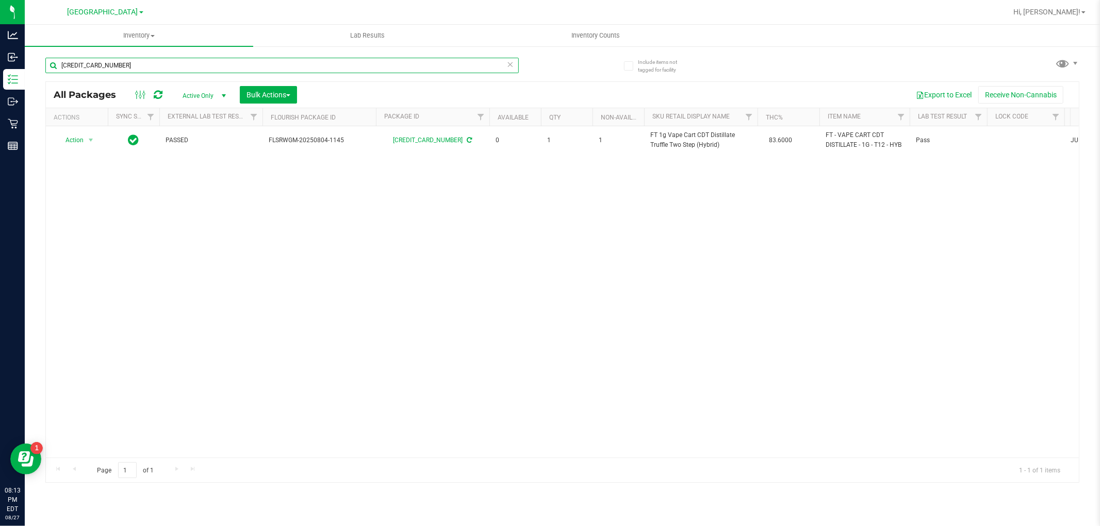
type input "[CREDIT_CARD_NUMBER]"
click at [294, 243] on div "Action Action Adjust qty Create package Edit attributes Global inventory Locate…" at bounding box center [562, 291] width 1033 height 331
drag, startPoint x: 144, startPoint y: 63, endPoint x: 35, endPoint y: 54, distance: 109.7
click at [35, 54] on div "Include items not tagged for facility [CREDIT_CARD_NUMBER] All Packages Active …" at bounding box center [562, 202] width 1075 height 314
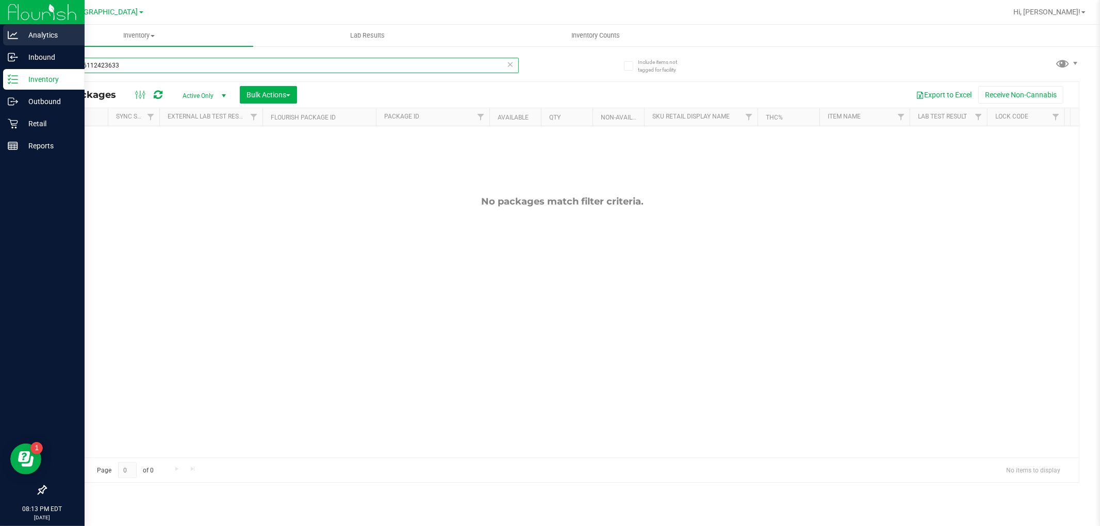
drag, startPoint x: 128, startPoint y: 68, endPoint x: 0, endPoint y: 32, distance: 132.7
click at [0, 34] on div "Analytics Inbound Inventory Outbound Retail Reports 08:13 PM EDT [DATE] 08/27 […" at bounding box center [550, 263] width 1100 height 526
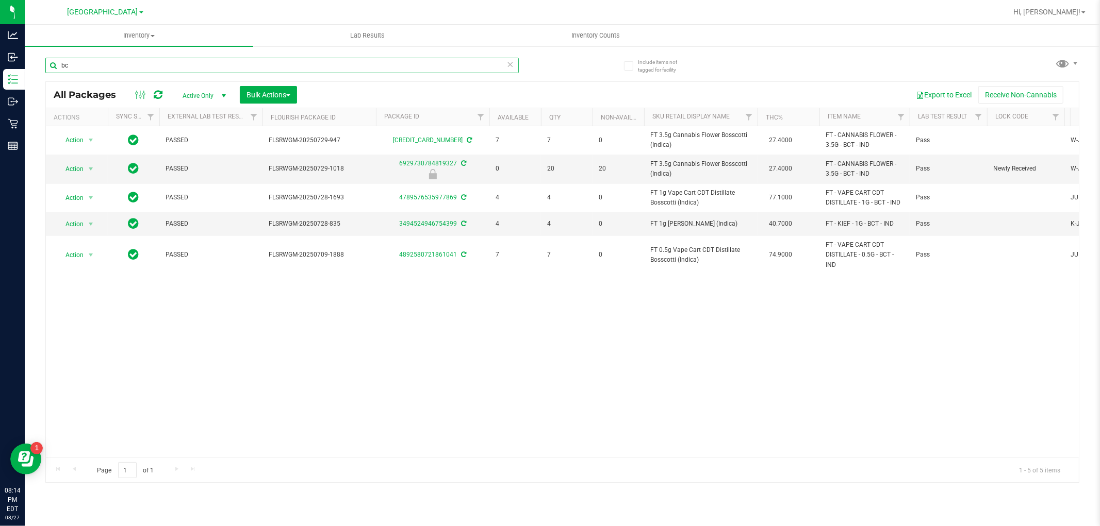
type input "b"
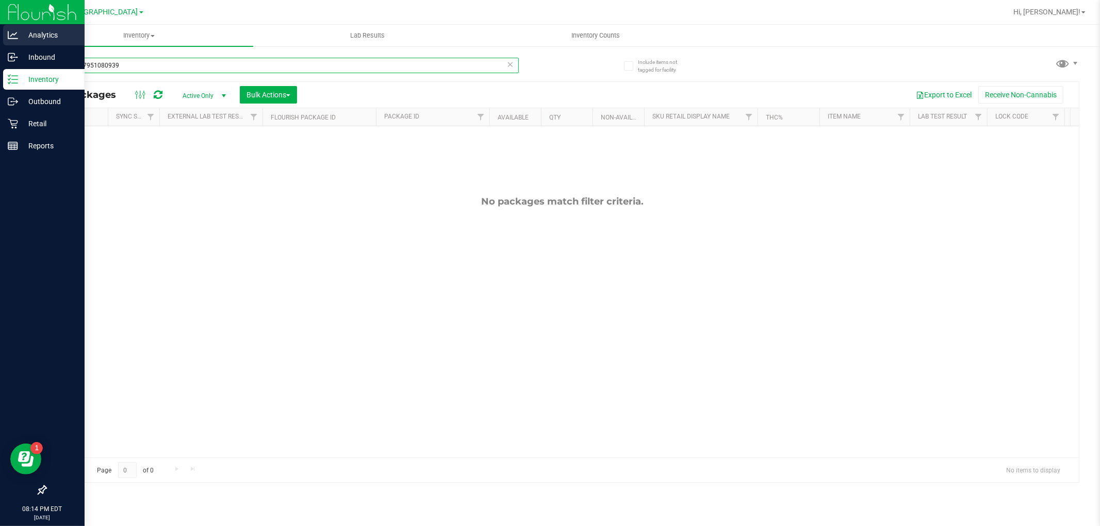
drag, startPoint x: 127, startPoint y: 70, endPoint x: 0, endPoint y: 39, distance: 130.4
click at [0, 39] on div "Analytics Inbound Inventory Outbound Retail Reports 08:14 PM EDT [DATE] 08/27 […" at bounding box center [550, 263] width 1100 height 526
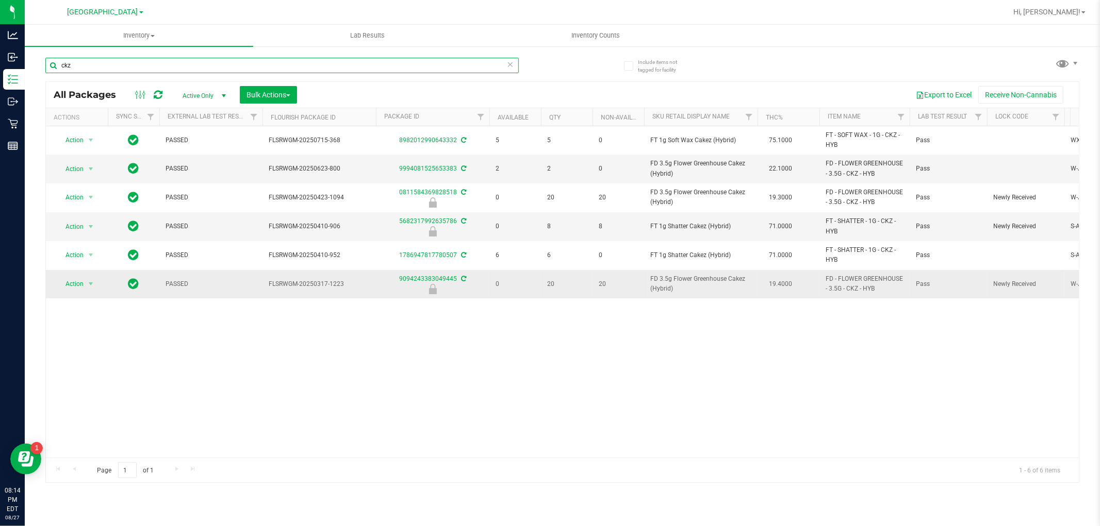
type input "ckz"
click at [722, 275] on span "FD 3.5g Flower Greenhouse Cakez (Hybrid)" at bounding box center [700, 284] width 101 height 20
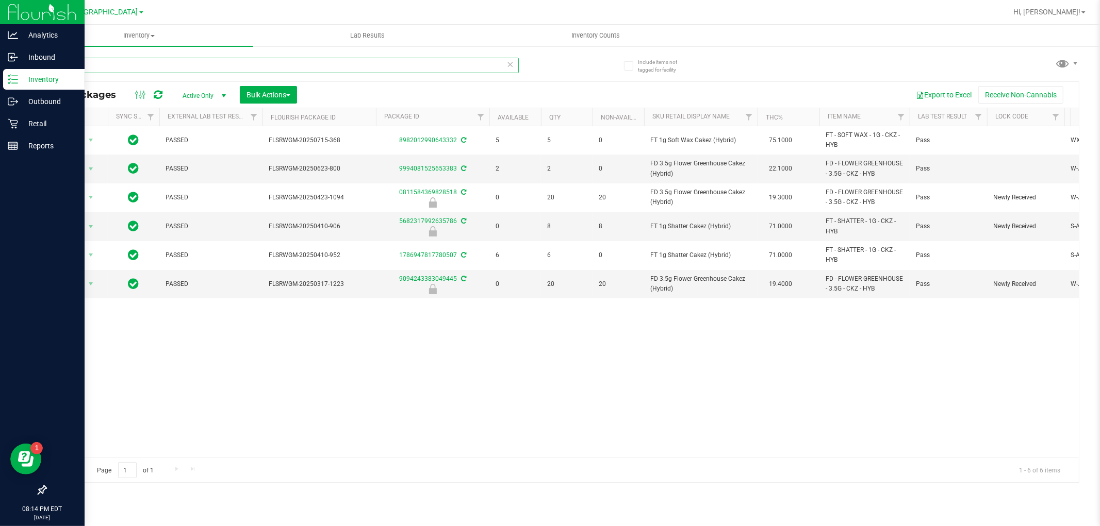
drag, startPoint x: 89, startPoint y: 63, endPoint x: 0, endPoint y: 14, distance: 101.0
click at [0, 74] on div "Analytics Inbound Inventory Outbound Retail Reports 08:14 PM EDT [DATE] 08/27 […" at bounding box center [550, 263] width 1100 height 526
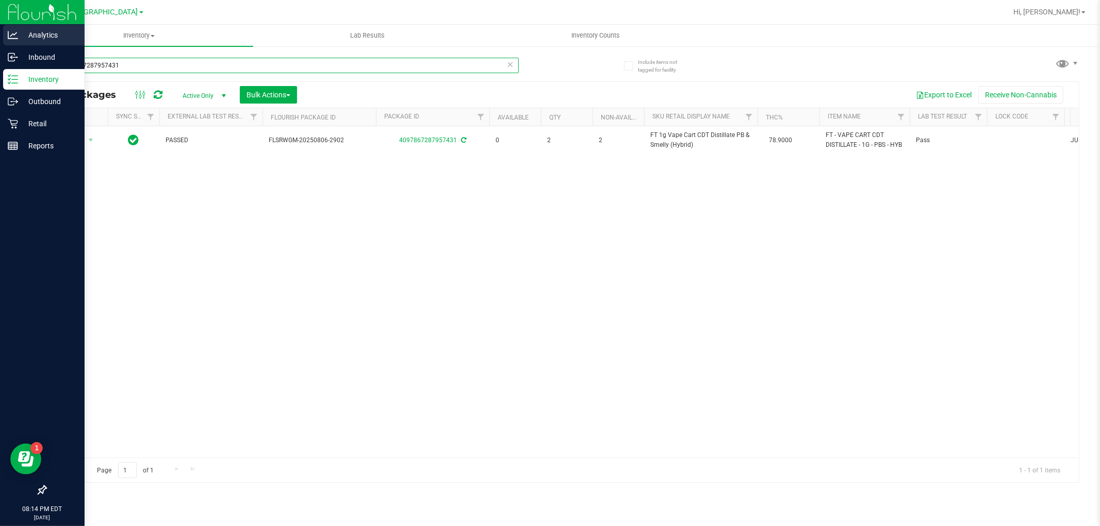
drag, startPoint x: 139, startPoint y: 64, endPoint x: 0, endPoint y: 33, distance: 142.7
click at [0, 33] on div "Analytics Inbound Inventory Outbound Retail Reports 08:14 PM EDT [DATE] 08/27 […" at bounding box center [550, 263] width 1100 height 526
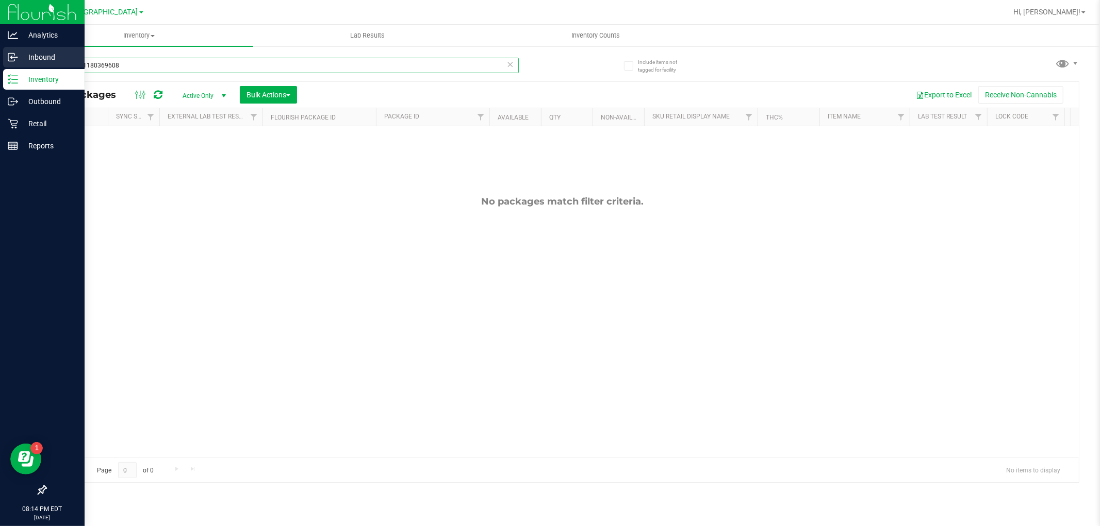
drag, startPoint x: 131, startPoint y: 68, endPoint x: 0, endPoint y: 65, distance: 131.5
click at [0, 65] on div "Analytics Inbound Inventory Outbound Retail Reports 08:14 PM EDT [DATE] 08/27 […" at bounding box center [550, 263] width 1100 height 526
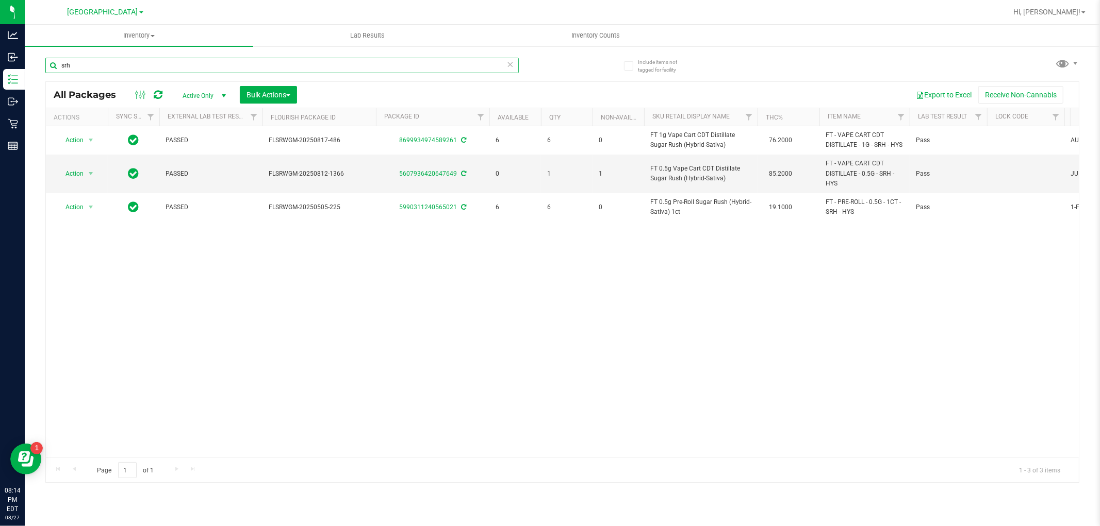
type input "srh"
click at [514, 341] on div "Action Action Adjust qty Create package Edit attributes Global inventory Locate…" at bounding box center [562, 291] width 1033 height 331
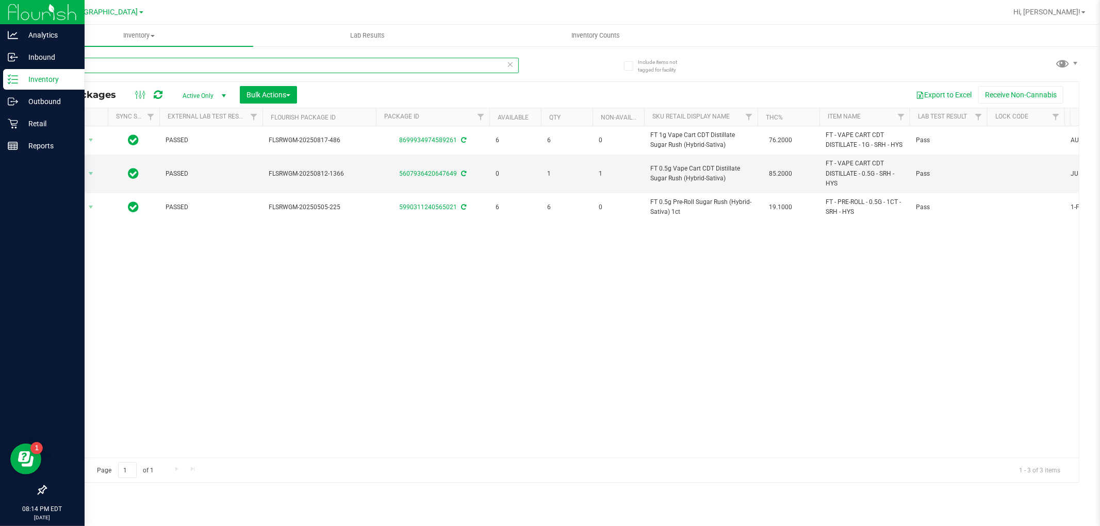
drag, startPoint x: 92, startPoint y: 65, endPoint x: 1, endPoint y: 72, distance: 91.5
click at [4, 71] on div "Analytics Inbound Inventory Outbound Retail Reports 08:14 PM EDT [DATE] 08/27 […" at bounding box center [550, 263] width 1100 height 526
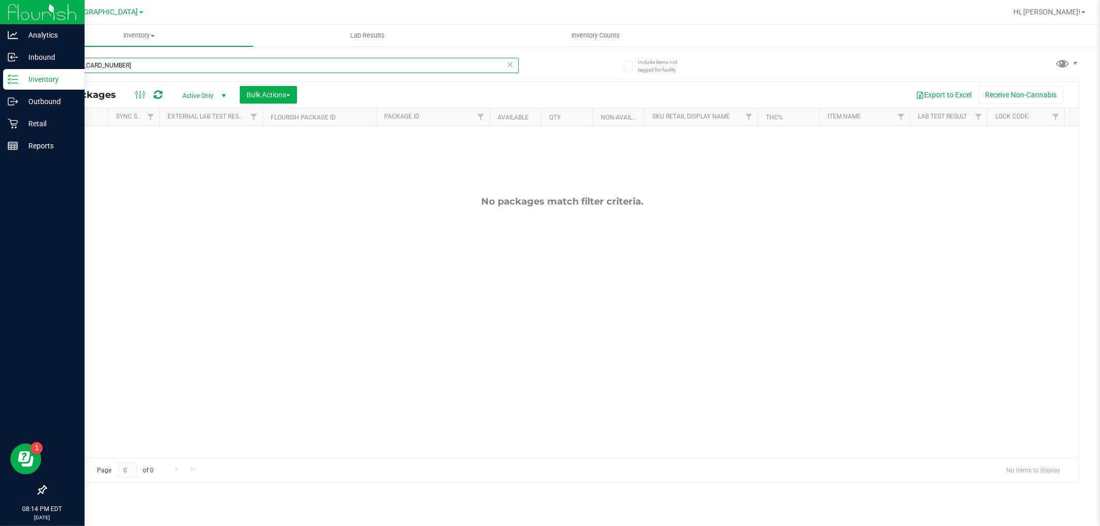
drag, startPoint x: 159, startPoint y: 63, endPoint x: 0, endPoint y: 23, distance: 163.7
click at [0, 47] on div "Analytics Inbound Inventory Outbound Retail Reports 08:14 PM EDT [DATE] 08/27 […" at bounding box center [550, 263] width 1100 height 526
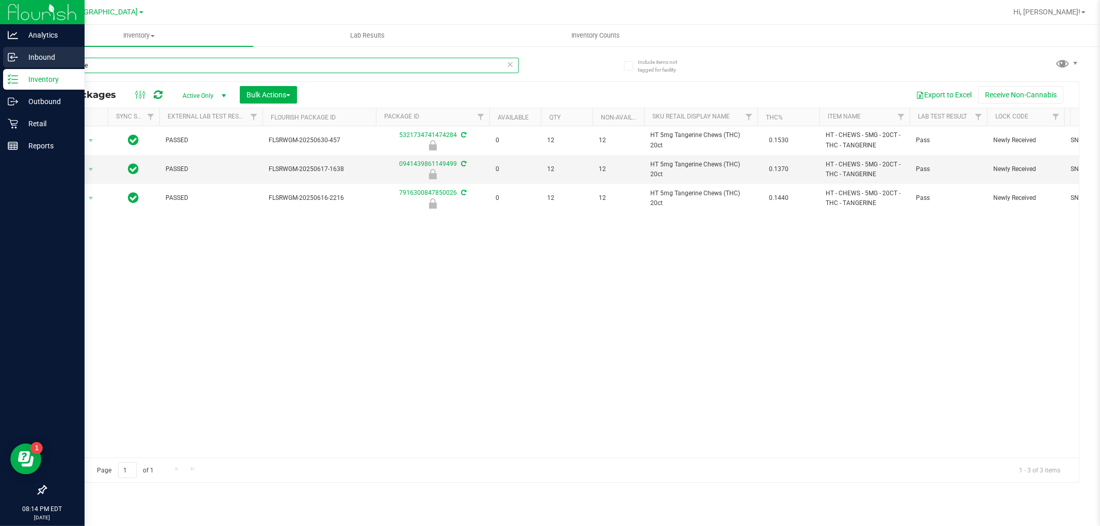
click at [0, 65] on div "Analytics Inbound Inventory Outbound Retail Reports 08:14 PM EDT [DATE] 08/27 […" at bounding box center [550, 263] width 1100 height 526
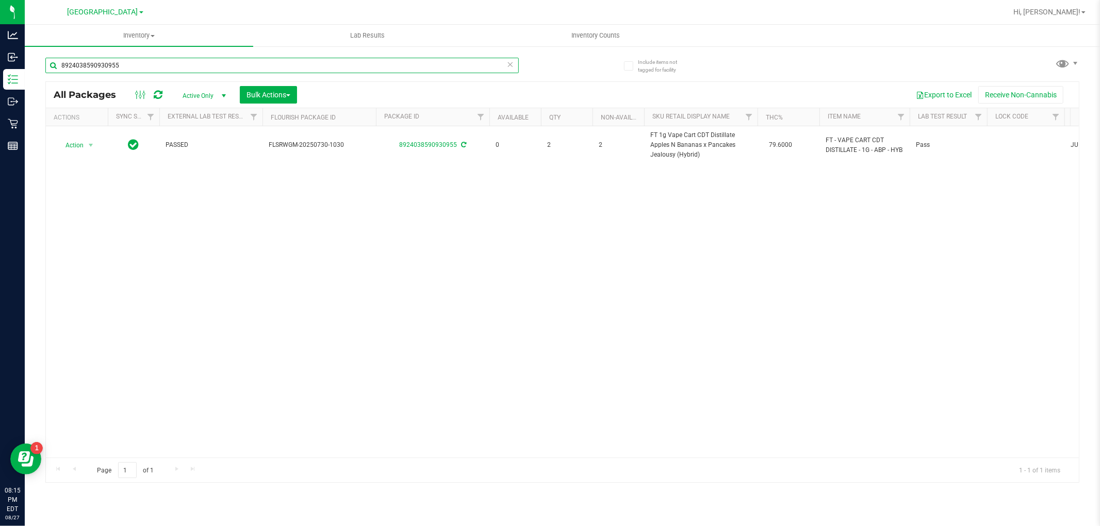
type input "8924038590930955"
click at [391, 215] on div "Action Action Adjust qty Create package Edit attributes Global inventory Locate…" at bounding box center [562, 291] width 1033 height 331
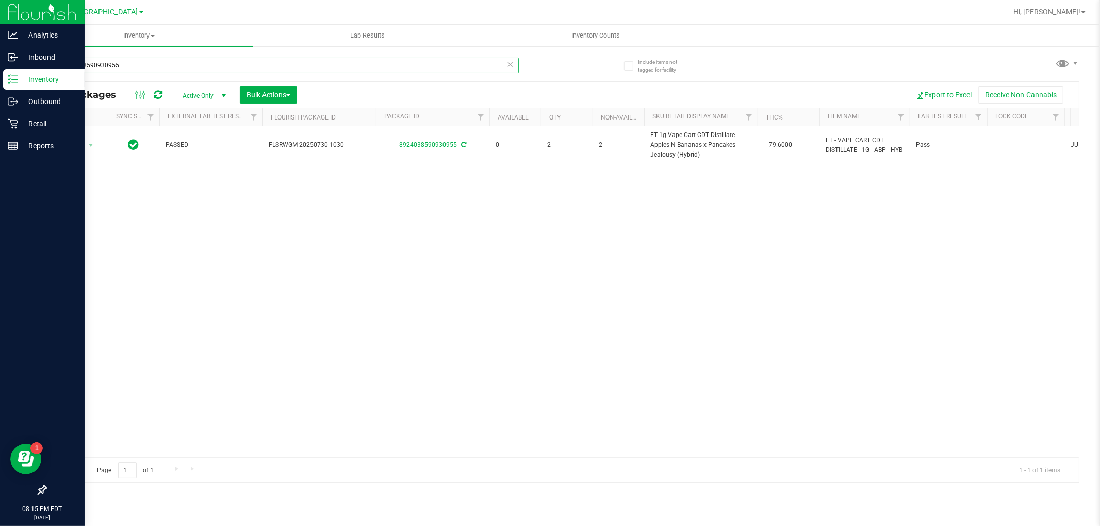
drag, startPoint x: 127, startPoint y: 69, endPoint x: 0, endPoint y: 74, distance: 126.9
click at [0, 74] on div "Analytics Inbound Inventory Outbound Retail Reports 08:15 PM EDT [DATE] 08/27 […" at bounding box center [550, 263] width 1100 height 526
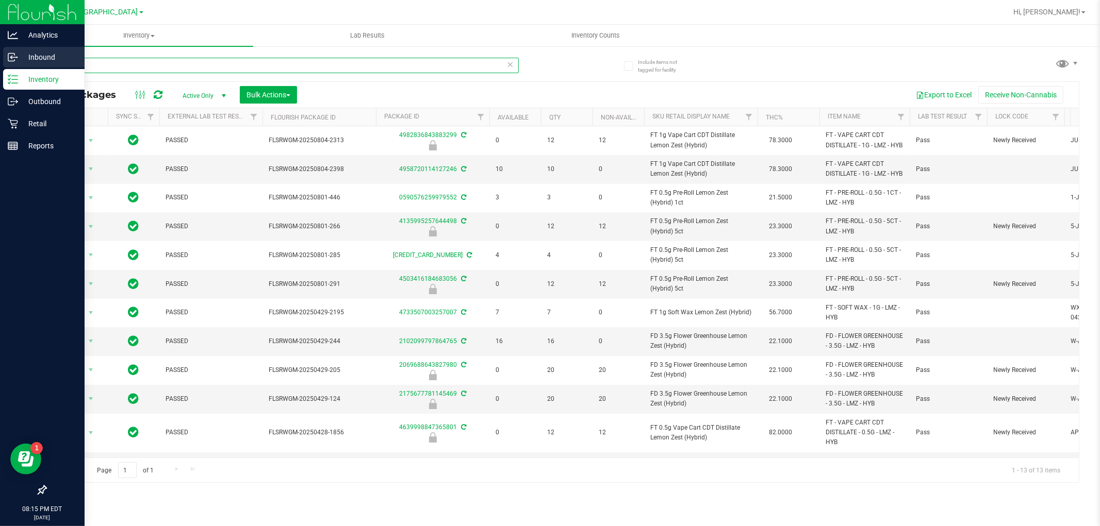
drag, startPoint x: 106, startPoint y: 65, endPoint x: 0, endPoint y: 54, distance: 106.8
click at [0, 54] on div "Analytics Inbound Inventory Outbound Retail Reports 08:15 PM EDT [DATE] 08/27 […" at bounding box center [550, 263] width 1100 height 526
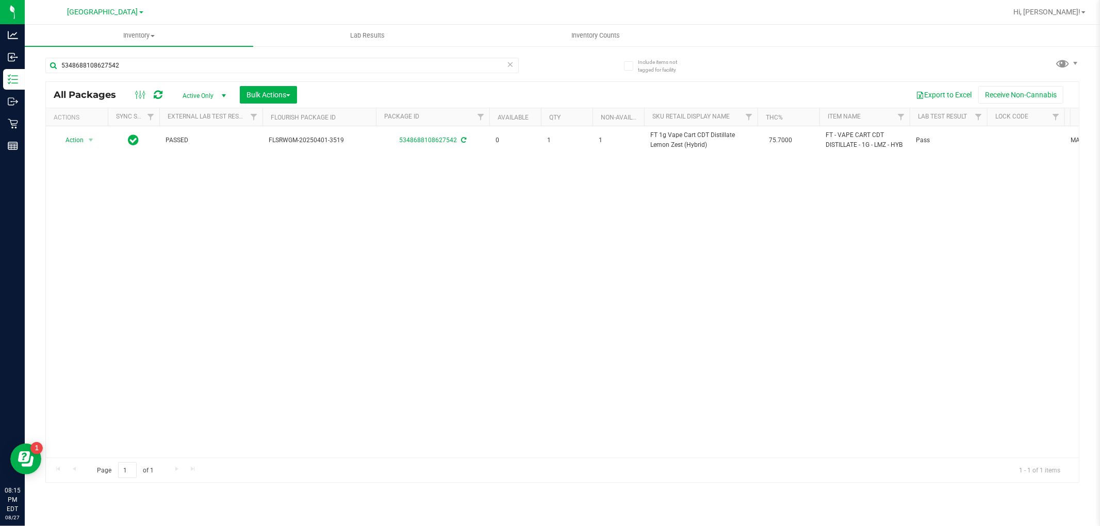
click at [482, 285] on div "Action Action Adjust qty Create package Edit attributes Global inventory Locate…" at bounding box center [562, 291] width 1033 height 331
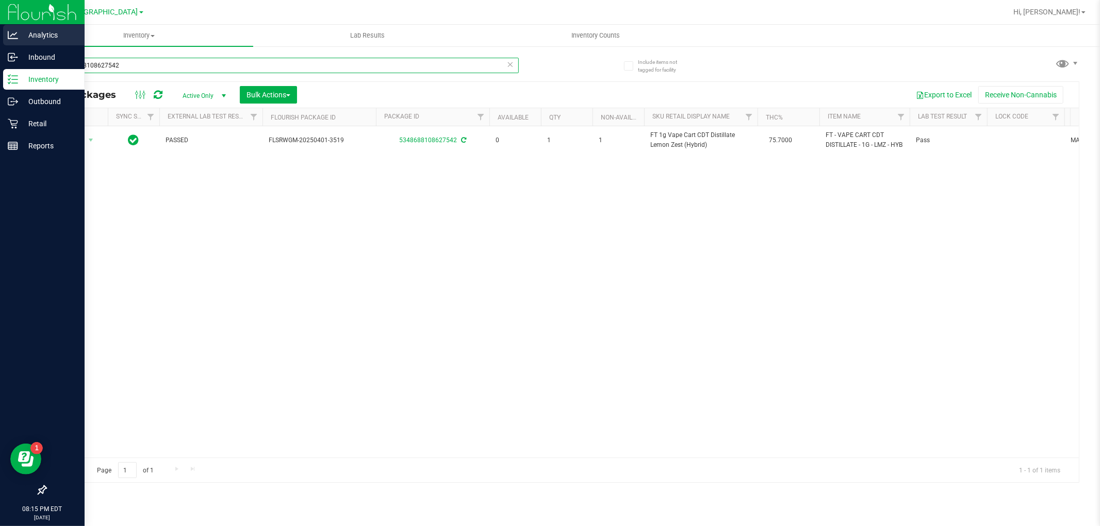
drag, startPoint x: 124, startPoint y: 62, endPoint x: 0, endPoint y: 31, distance: 127.5
click at [0, 34] on div "Analytics Inbound Inventory Outbound Retail Reports 08:15 PM EDT [DATE] 08/27 […" at bounding box center [550, 263] width 1100 height 526
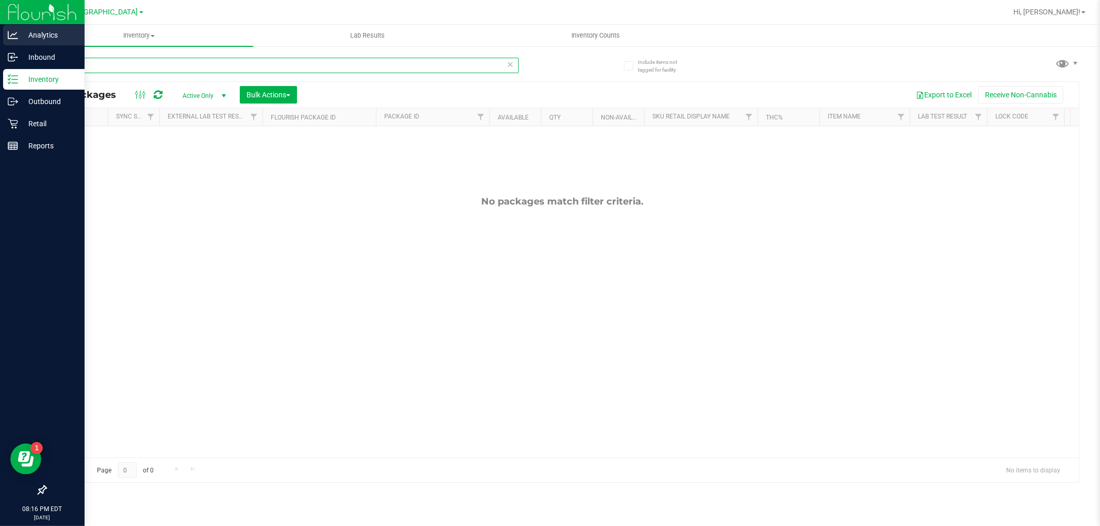
type input "9"
